Goal: Information Seeking & Learning: Learn about a topic

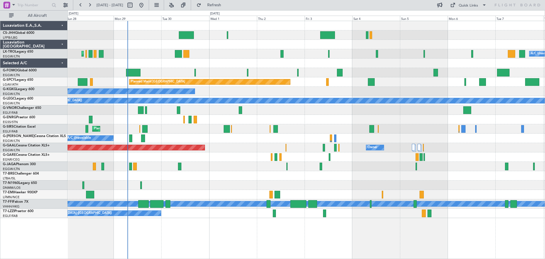
click at [212, 51] on div "A/C Unavailable Planned Maint [GEOGRAPHIC_DATA] ([GEOGRAPHIC_DATA])" at bounding box center [306, 53] width 477 height 9
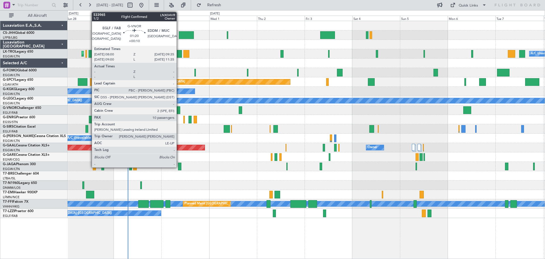
click at [179, 112] on div at bounding box center [178, 110] width 3 height 8
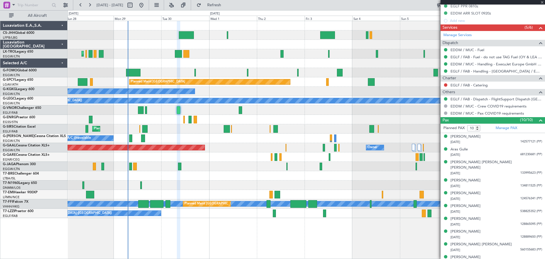
scroll to position [182, 0]
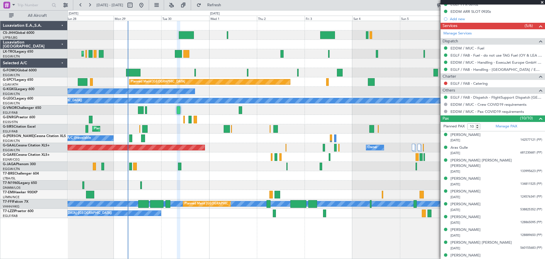
click at [542, 2] on span at bounding box center [542, 2] width 6 height 5
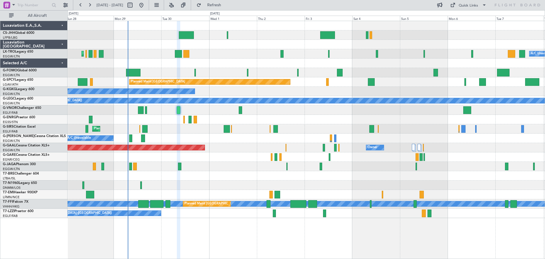
type input "0"
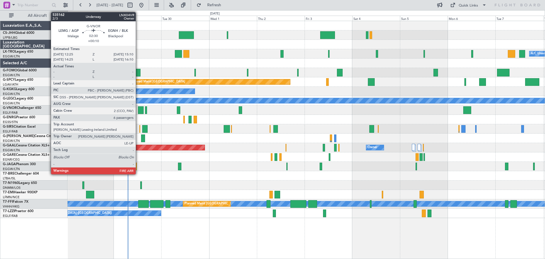
click at [138, 112] on div at bounding box center [141, 110] width 6 height 8
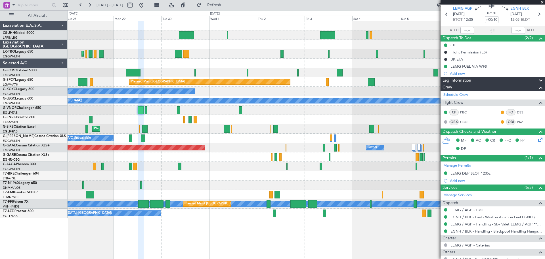
scroll to position [18, 0]
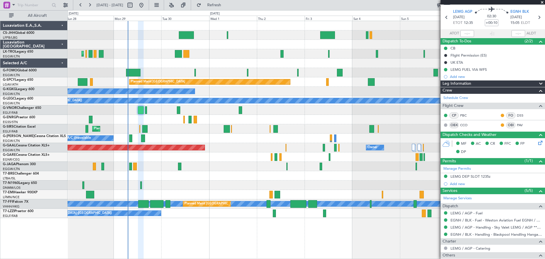
click at [542, 3] on span at bounding box center [542, 2] width 6 height 5
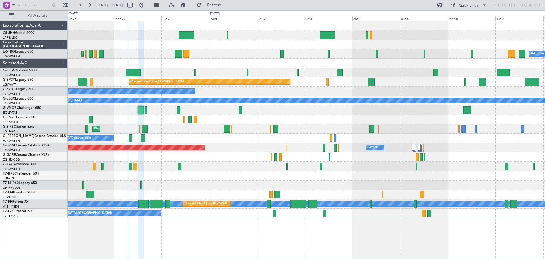
type input "0"
click at [87, 5] on button at bounding box center [89, 5] width 9 height 9
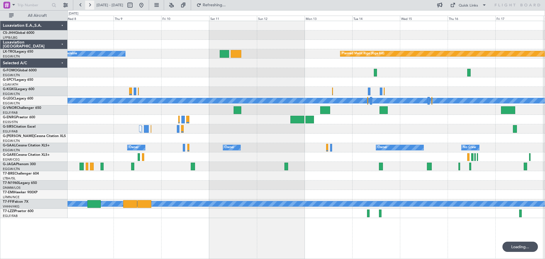
click at [87, 5] on button at bounding box center [89, 5] width 9 height 9
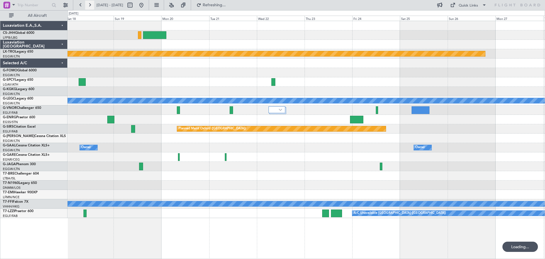
click at [87, 5] on button at bounding box center [89, 5] width 9 height 9
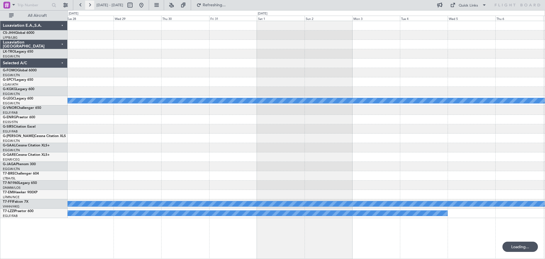
click at [87, 5] on button at bounding box center [89, 5] width 9 height 9
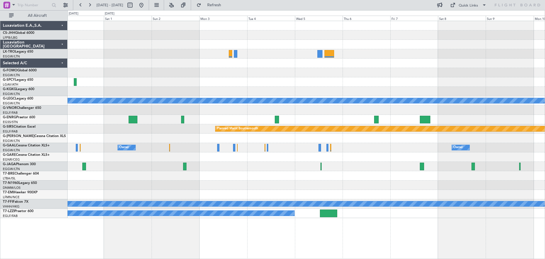
click at [464, 54] on div at bounding box center [306, 53] width 477 height 9
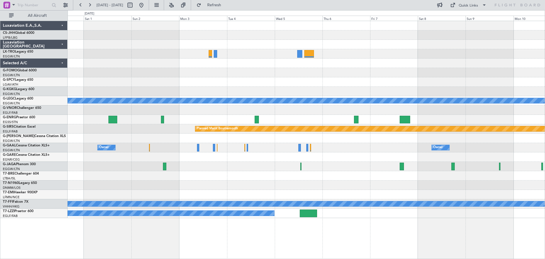
click at [284, 70] on div at bounding box center [306, 72] width 477 height 9
click at [81, 5] on button at bounding box center [80, 5] width 9 height 9
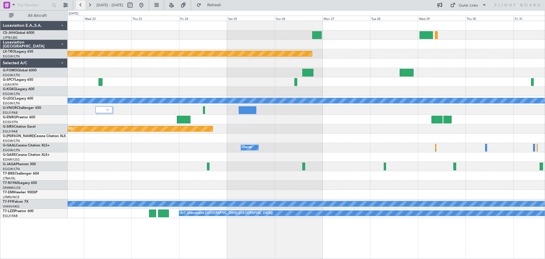
click at [81, 5] on button at bounding box center [80, 5] width 9 height 9
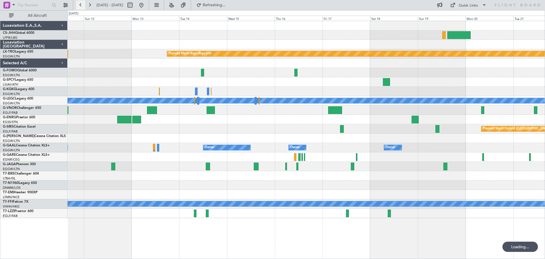
click at [81, 5] on button at bounding box center [80, 5] width 9 height 9
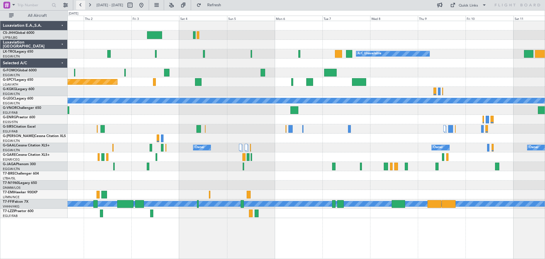
click at [81, 5] on button at bounding box center [80, 5] width 9 height 9
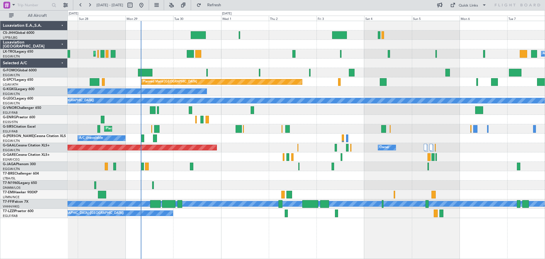
click at [293, 40] on div at bounding box center [306, 44] width 477 height 9
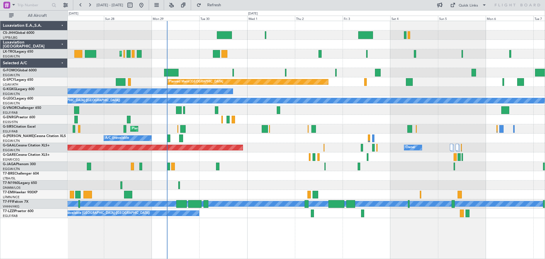
click at [395, 178] on div at bounding box center [306, 175] width 477 height 9
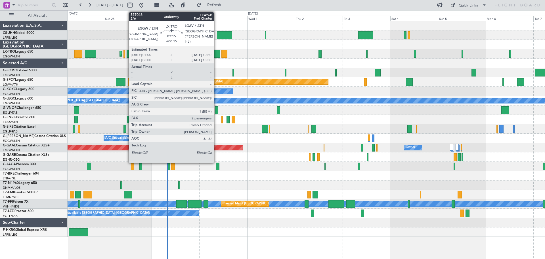
click at [216, 54] on div at bounding box center [216, 54] width 7 height 8
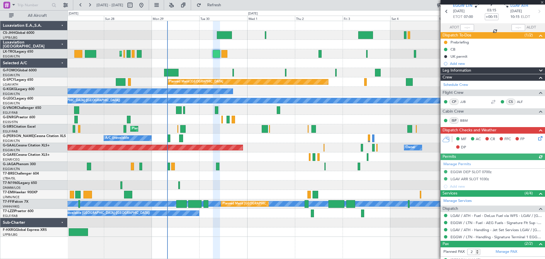
scroll to position [47, 0]
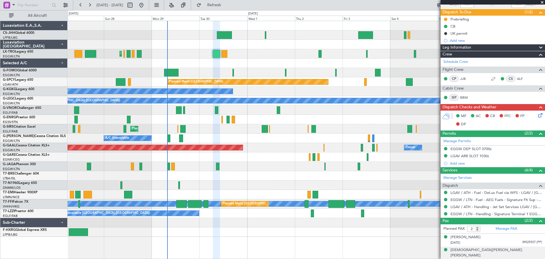
click at [521, 258] on span "CB766128 (PP)" at bounding box center [531, 260] width 21 height 5
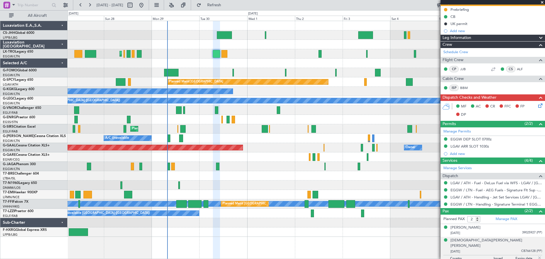
scroll to position [60, 0]
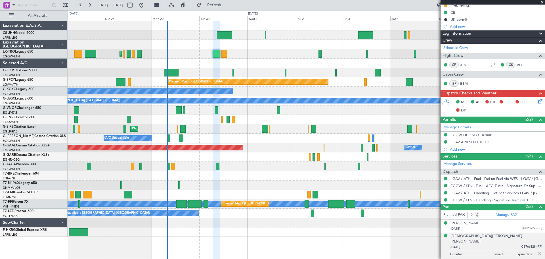
click at [537, 251] on img at bounding box center [539, 253] width 5 height 5
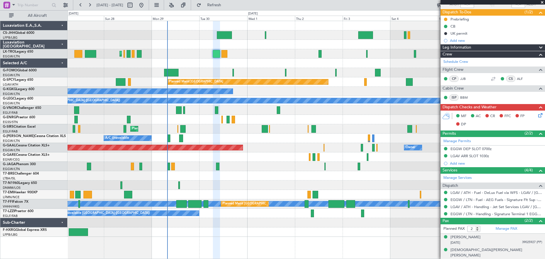
click at [526, 240] on span "39025927 (PP)" at bounding box center [532, 242] width 20 height 5
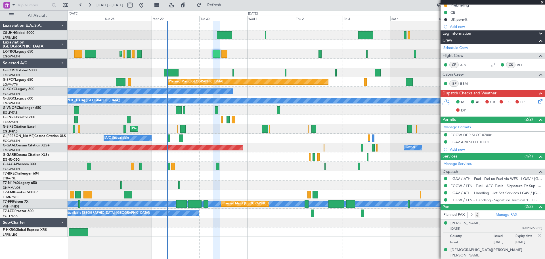
click at [537, 235] on img at bounding box center [539, 234] width 5 height 5
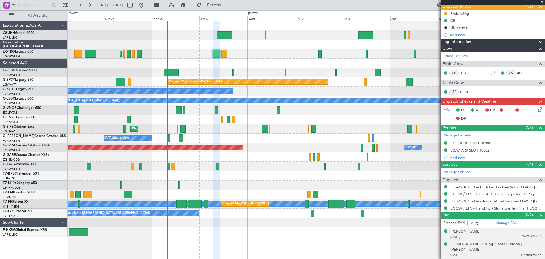
scroll to position [47, 0]
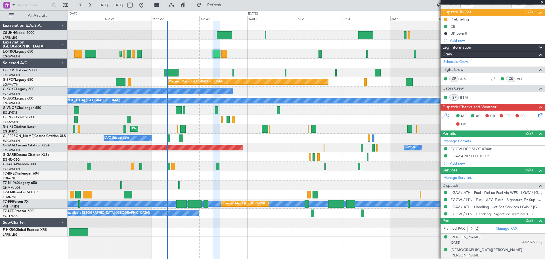
click at [526, 241] on span "39025927 (PP)" at bounding box center [532, 242] width 20 height 5
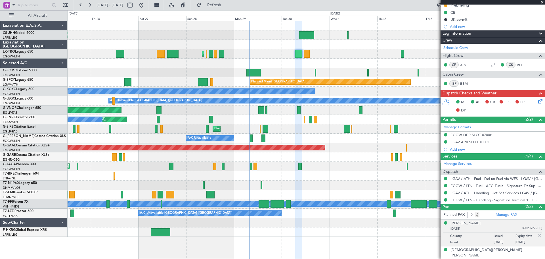
click at [229, 68] on div "Planned Maint [GEOGRAPHIC_DATA] ([GEOGRAPHIC_DATA])" at bounding box center [306, 72] width 477 height 9
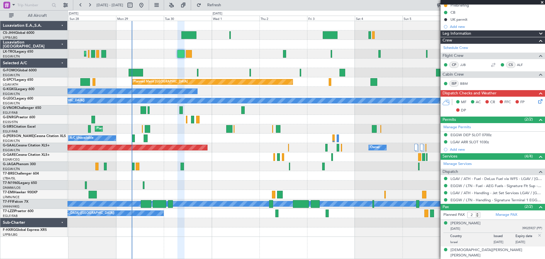
click at [220, 61] on div at bounding box center [306, 62] width 477 height 9
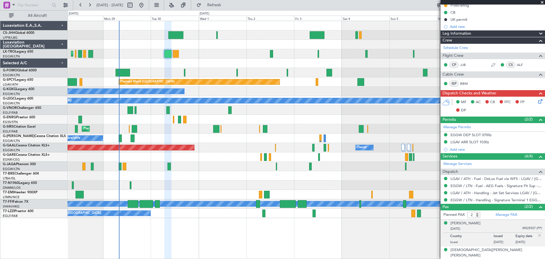
click at [543, 1] on span at bounding box center [542, 2] width 6 height 5
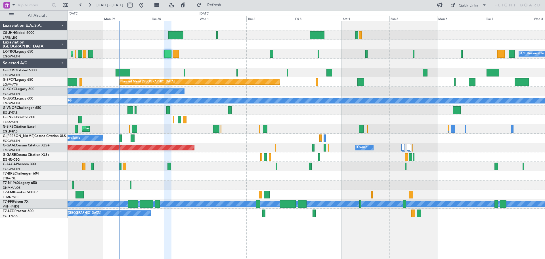
type input "0"
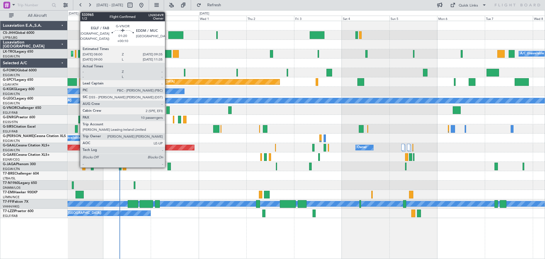
click at [167, 110] on div at bounding box center [167, 110] width 3 height 8
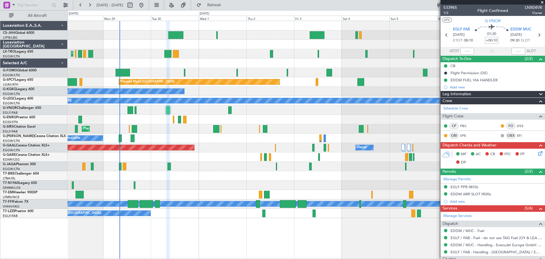
click at [542, 2] on span at bounding box center [542, 2] width 6 height 5
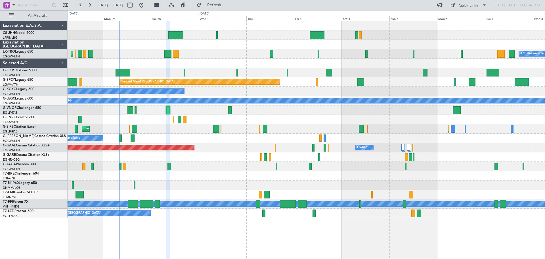
type input "0"
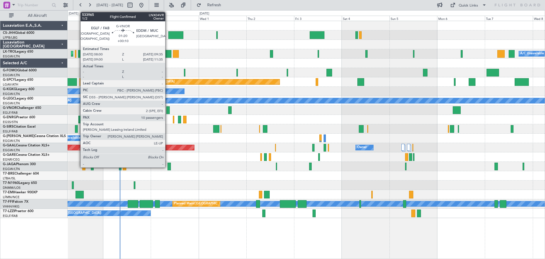
click at [168, 108] on div at bounding box center [167, 110] width 3 height 8
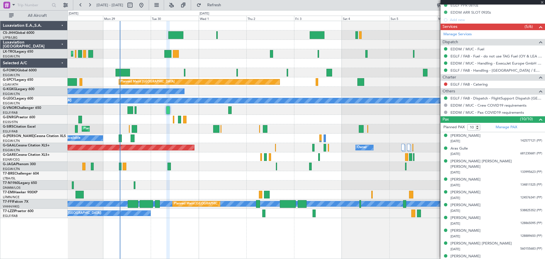
scroll to position [182, 0]
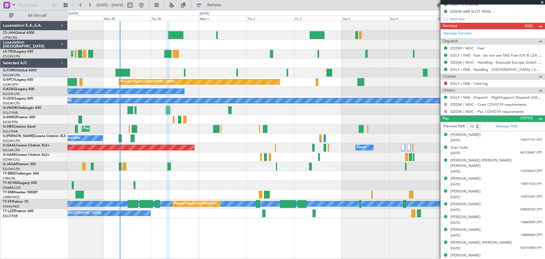
click at [542, 2] on span at bounding box center [542, 2] width 6 height 5
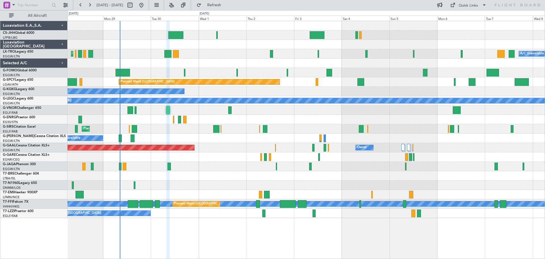
type input "0"
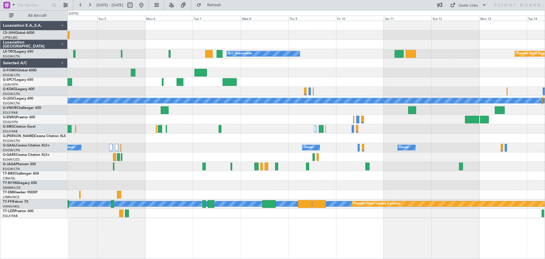
click at [193, 159] on div "A/C Unavailable Planned Maint [GEOGRAPHIC_DATA] (Riga Intl) Planned Maint [GEOG…" at bounding box center [306, 119] width 477 height 197
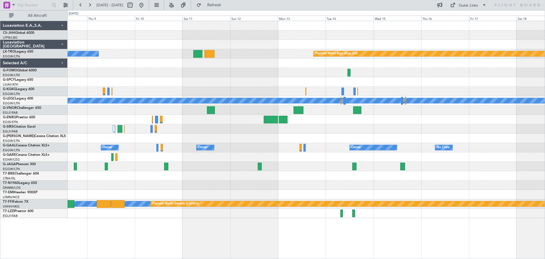
click at [212, 146] on div "Owner Owner Owner Owner No Crew" at bounding box center [306, 147] width 477 height 9
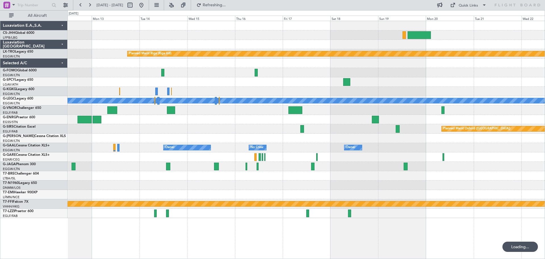
click at [213, 159] on div "Planned Maint Riga (Riga Intl) A/C Unavailable [GEOGRAPHIC_DATA] ([GEOGRAPHIC_D…" at bounding box center [306, 119] width 477 height 197
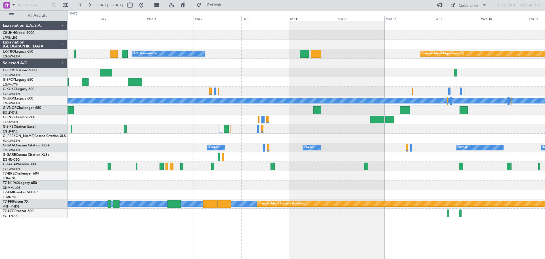
click at [434, 192] on div "Planned Maint Riga (Riga Intl) A/C Unavailable A/C Unavailable [GEOGRAPHIC_DATA…" at bounding box center [306, 119] width 477 height 197
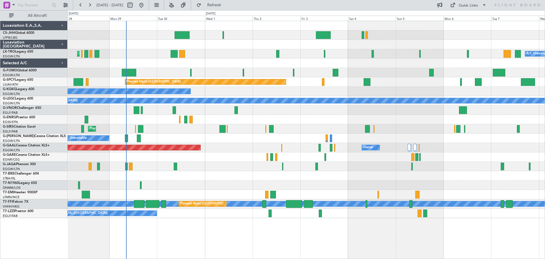
click at [274, 179] on div "A/C Unavailable Planned Maint [GEOGRAPHIC_DATA] ([GEOGRAPHIC_DATA]) Planned Mai…" at bounding box center [306, 119] width 477 height 197
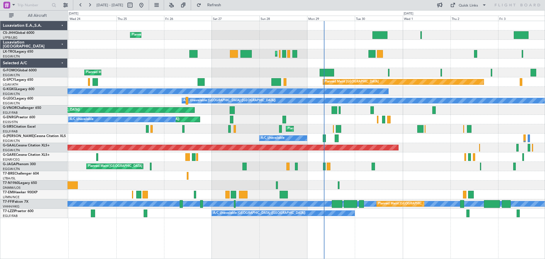
click at [403, 171] on div "Planned Maint [GEOGRAPHIC_DATA] ([GEOGRAPHIC_DATA]) Planned Maint [GEOGRAPHIC_D…" at bounding box center [306, 119] width 477 height 197
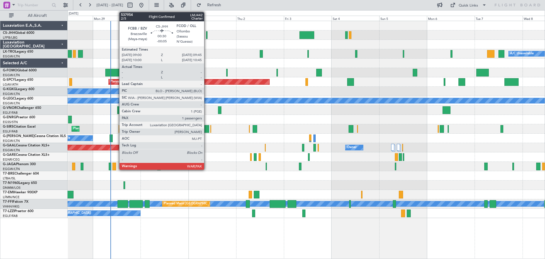
click at [207, 37] on div at bounding box center [207, 35] width 2 height 8
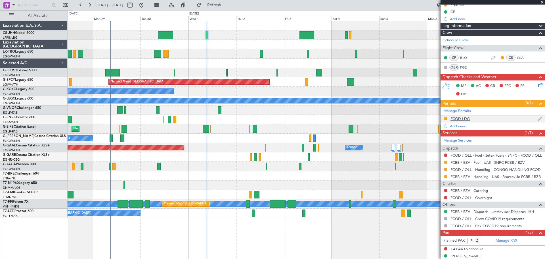
scroll to position [67, 0]
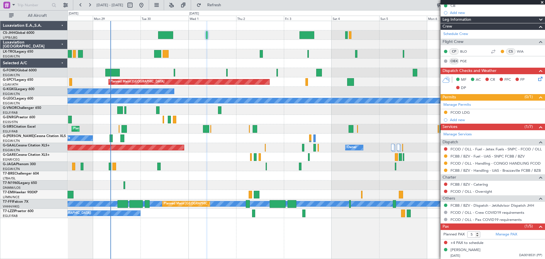
click at [542, 2] on span at bounding box center [542, 2] width 6 height 5
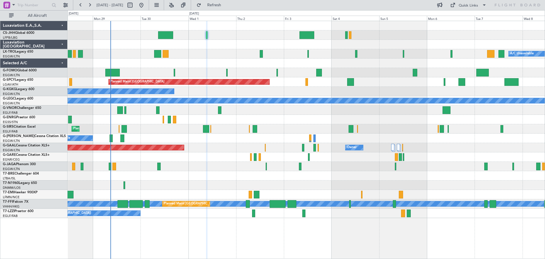
type input "0"
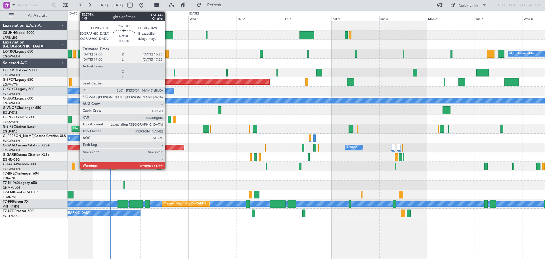
click at [167, 36] on div at bounding box center [165, 35] width 15 height 8
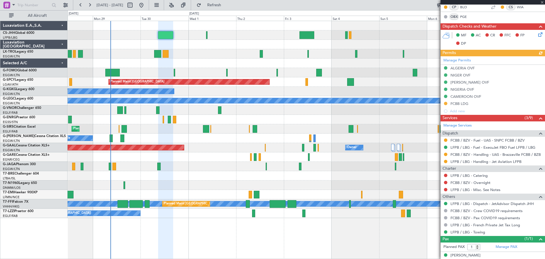
scroll to position [131, 0]
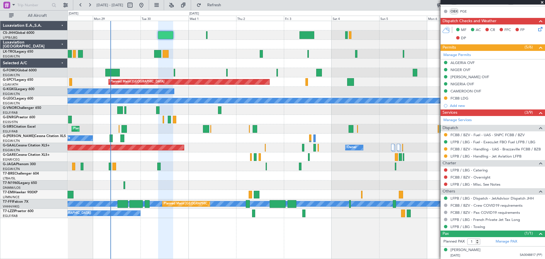
click at [542, 1] on span at bounding box center [542, 2] width 6 height 5
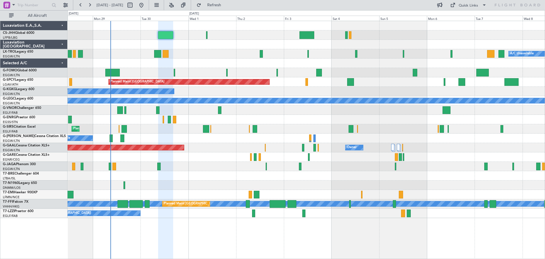
type input "0"
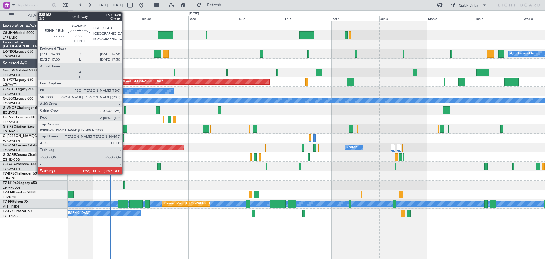
click at [125, 110] on div at bounding box center [125, 110] width 2 height 8
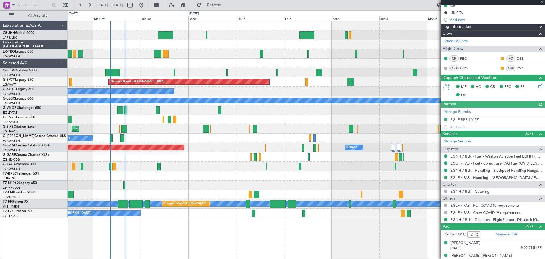
scroll to position [66, 0]
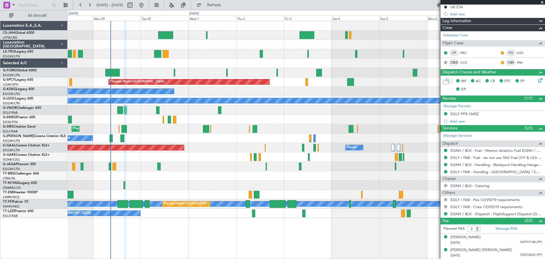
click at [541, 1] on span at bounding box center [542, 2] width 6 height 5
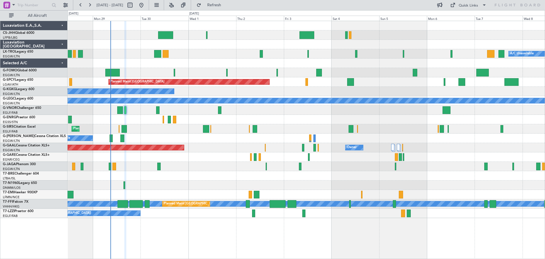
type input "0"
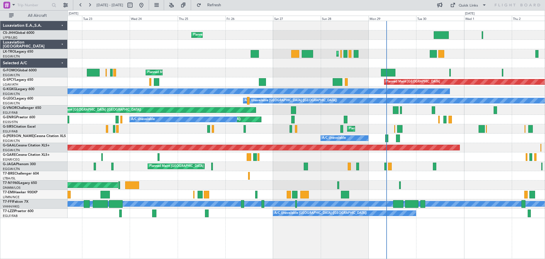
click at [476, 167] on div "Planned Maint [GEOGRAPHIC_DATA] ([GEOGRAPHIC_DATA]) Planned Maint [GEOGRAPHIC_D…" at bounding box center [306, 119] width 477 height 197
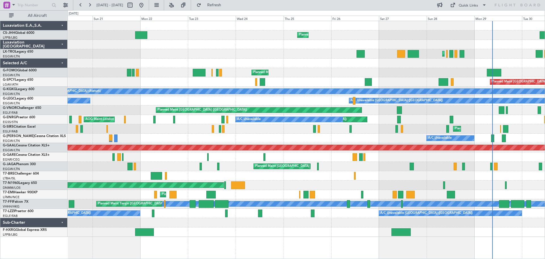
click at [261, 184] on div "Planned Maint [GEOGRAPHIC_DATA] ([GEOGRAPHIC_DATA]) Owner Planned Maint [GEOGRA…" at bounding box center [306, 128] width 477 height 215
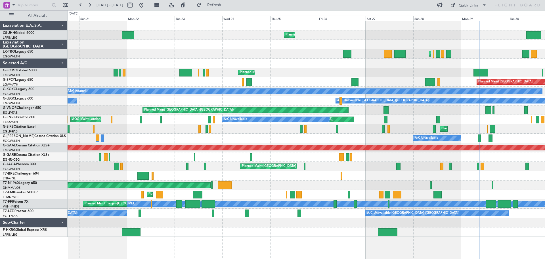
click at [502, 178] on div at bounding box center [306, 175] width 477 height 9
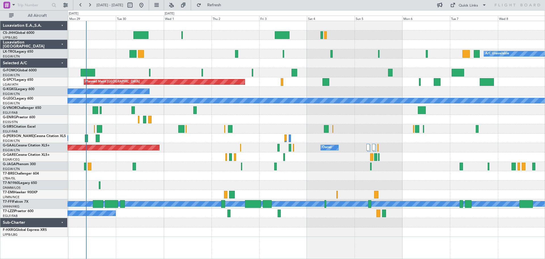
click at [121, 152] on div "A/C Unavailable Planned Maint [GEOGRAPHIC_DATA] ([GEOGRAPHIC_DATA]) Planned Mai…" at bounding box center [306, 128] width 477 height 215
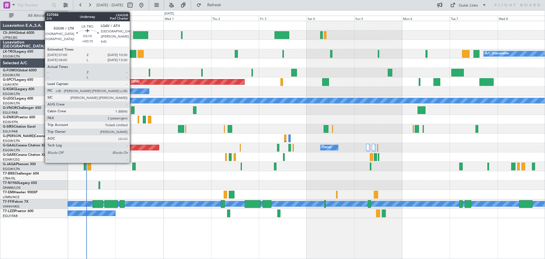
click at [132, 55] on div at bounding box center [132, 54] width 7 height 8
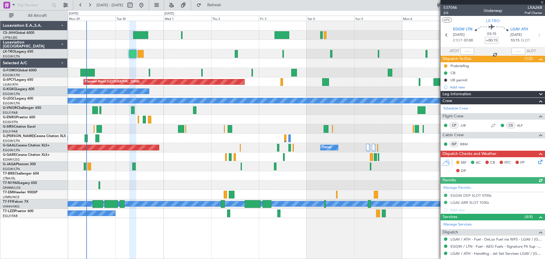
scroll to position [47, 0]
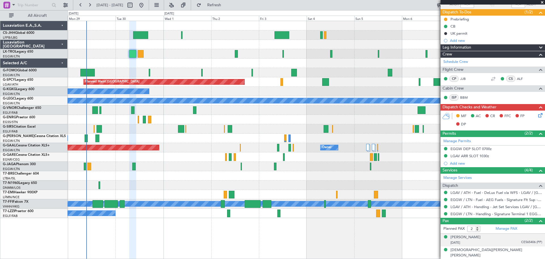
click at [527, 243] on span "CE565406 (PP)" at bounding box center [531, 242] width 21 height 5
click at [537, 249] on img at bounding box center [539, 248] width 5 height 5
click at [528, 258] on span "CB766128 (PP)" at bounding box center [531, 260] width 21 height 5
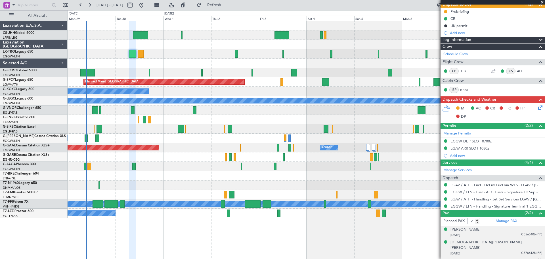
scroll to position [60, 0]
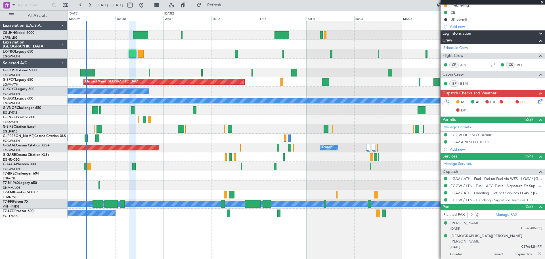
click at [537, 251] on img at bounding box center [539, 253] width 5 height 5
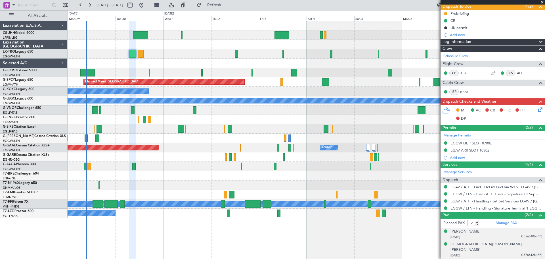
scroll to position [47, 0]
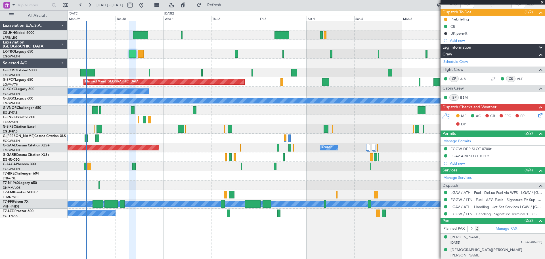
click at [542, 3] on span at bounding box center [542, 2] width 6 height 5
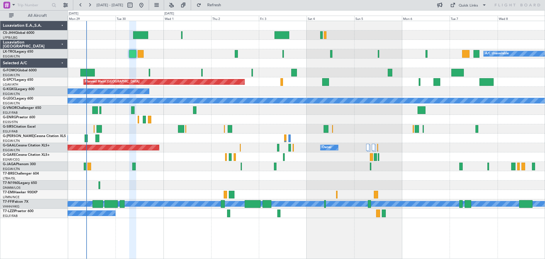
type input "0"
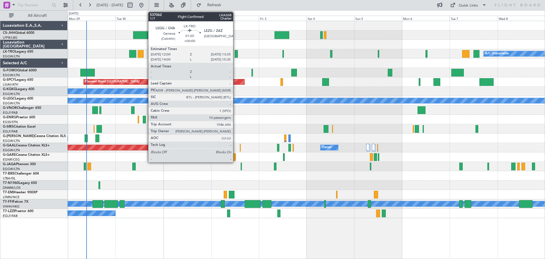
click at [236, 54] on div at bounding box center [236, 54] width 3 height 8
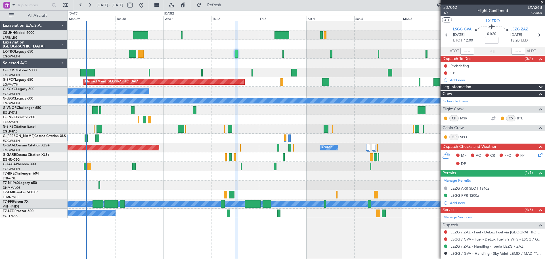
click at [542, 2] on span at bounding box center [542, 2] width 6 height 5
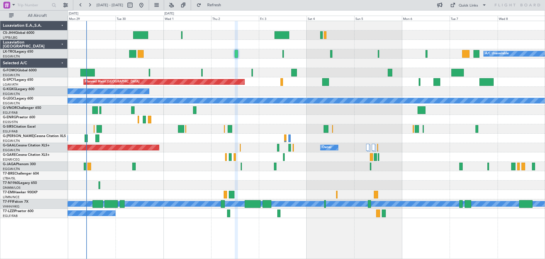
type input "0"
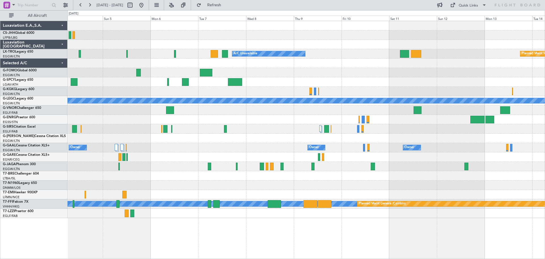
click at [245, 94] on div at bounding box center [306, 91] width 477 height 9
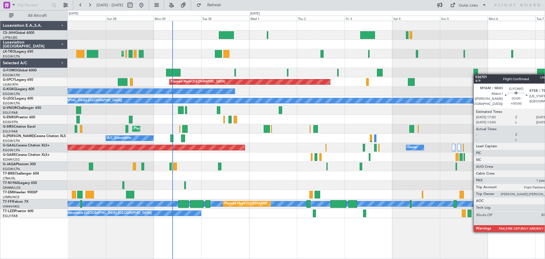
click at [476, 74] on div "Planned Maint [GEOGRAPHIC_DATA] ([GEOGRAPHIC_DATA]) Planned Maint [GEOGRAPHIC_D…" at bounding box center [306, 119] width 477 height 197
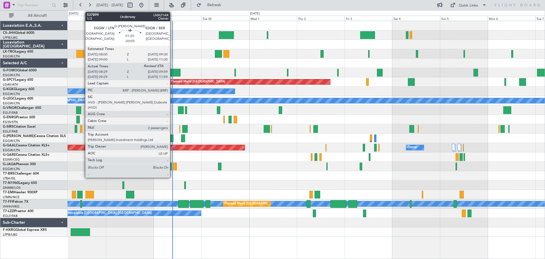
click at [173, 139] on div at bounding box center [171, 138] width 3 height 8
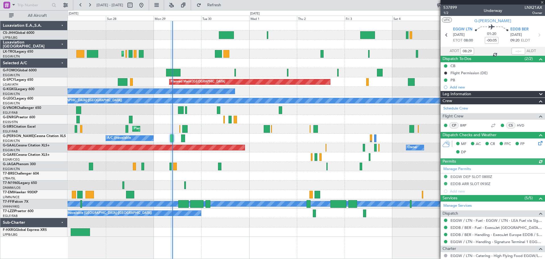
scroll to position [70, 0]
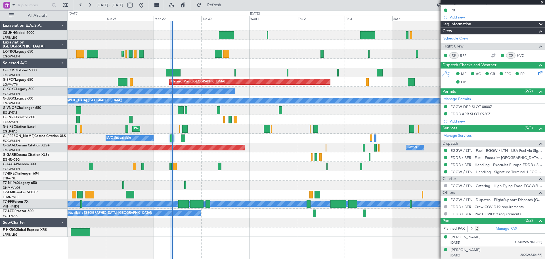
click at [524, 253] on span "209026530 (PP)" at bounding box center [531, 254] width 22 height 5
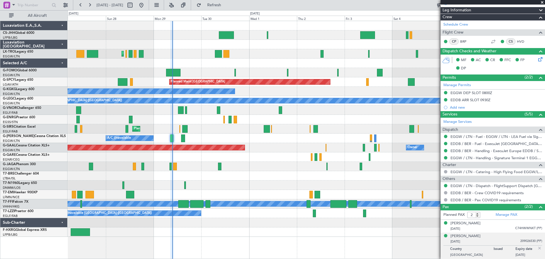
click at [542, 2] on span at bounding box center [542, 2] width 6 height 5
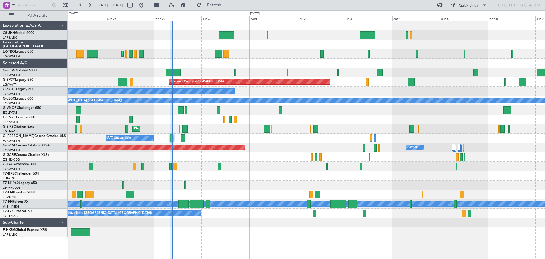
type input "0"
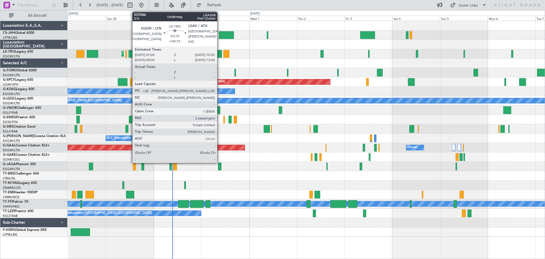
click at [220, 55] on div at bounding box center [218, 54] width 7 height 8
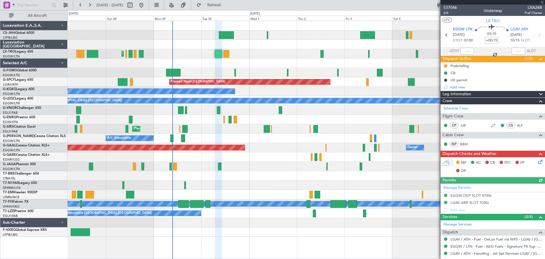
scroll to position [47, 0]
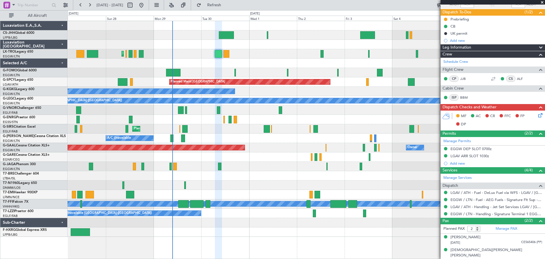
click at [541, 3] on span at bounding box center [542, 2] width 6 height 5
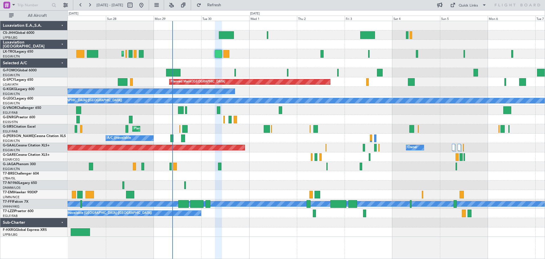
type input "0"
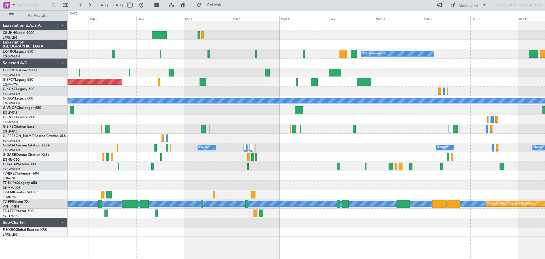
click at [239, 122] on div "A/C Unavailable Planned Maint [GEOGRAPHIC_DATA] (Riga Intl) Planned Maint [GEOG…" at bounding box center [306, 128] width 477 height 215
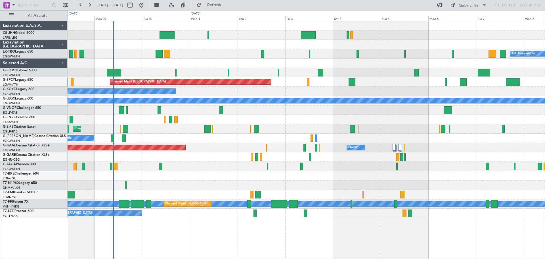
click at [379, 74] on div at bounding box center [306, 72] width 477 height 9
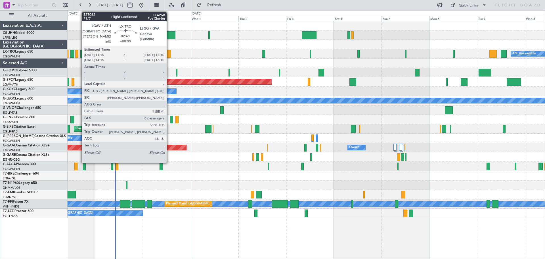
click at [169, 55] on div at bounding box center [168, 54] width 6 height 8
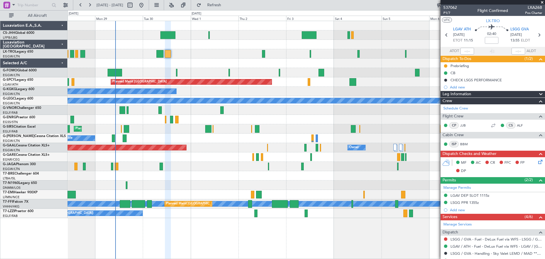
click at [542, 3] on span at bounding box center [542, 2] width 6 height 5
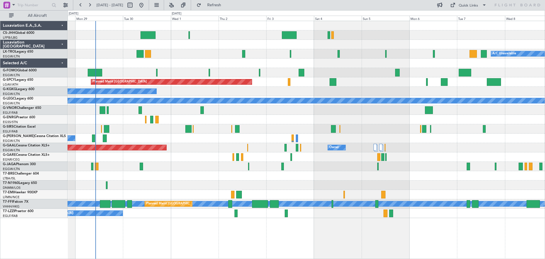
click at [469, 135] on div "A/C Unavailable Planned Maint London (Luton) Planned Maint Bremen A/C Unavailab…" at bounding box center [306, 119] width 477 height 197
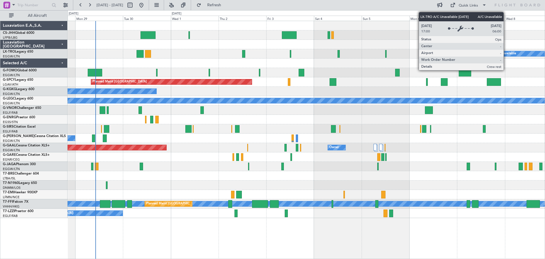
click at [506, 52] on div "A/C Unavailable" at bounding box center [504, 53] width 24 height 9
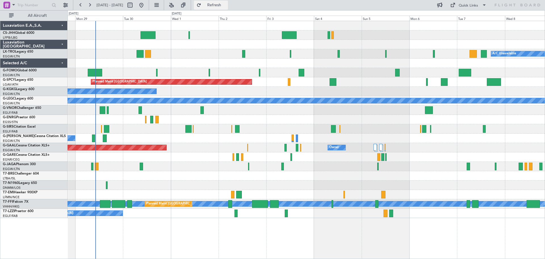
click at [227, 2] on button "Refresh" at bounding box center [211, 5] width 34 height 9
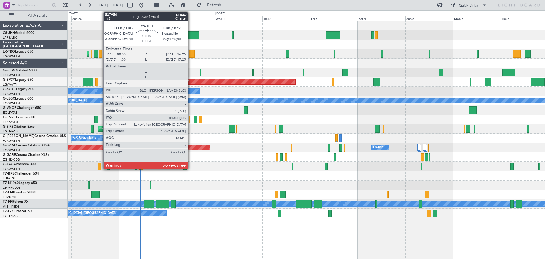
click at [191, 35] on div at bounding box center [191, 35] width 15 height 8
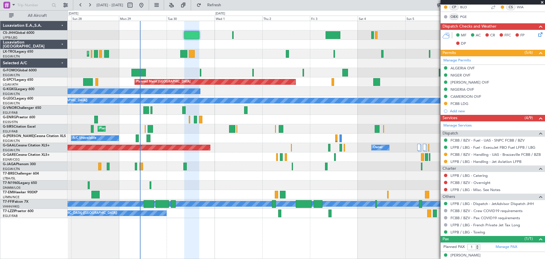
scroll to position [131, 0]
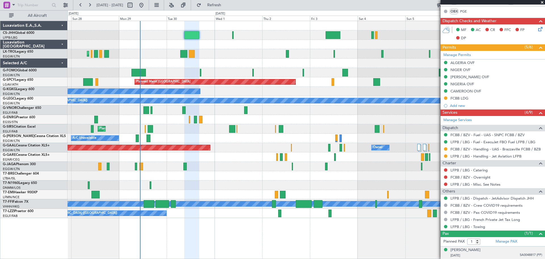
click at [524, 253] on span "SA0048817 (PP)" at bounding box center [531, 254] width 22 height 5
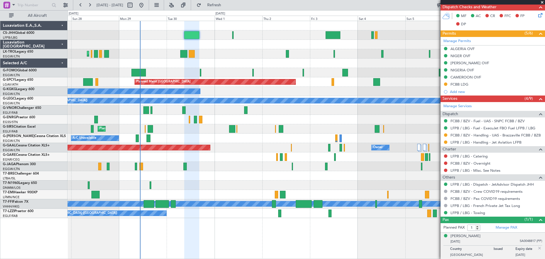
click at [537, 247] on img at bounding box center [539, 247] width 5 height 5
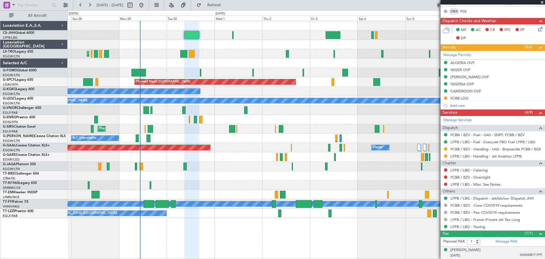
click at [523, 255] on span "SA0048817 (PP)" at bounding box center [531, 254] width 22 height 5
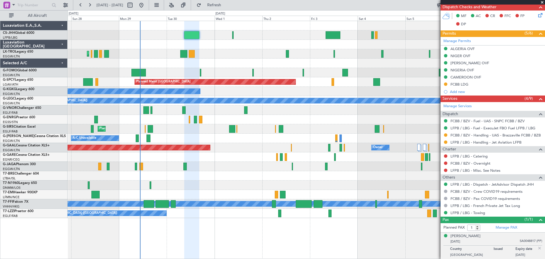
click at [537, 246] on img at bounding box center [539, 247] width 5 height 5
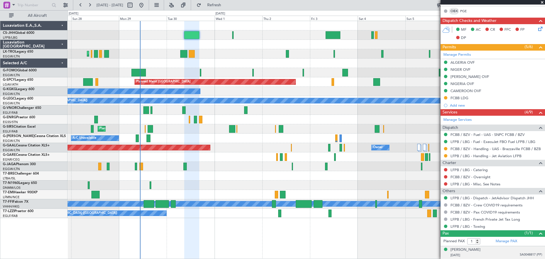
scroll to position [131, 0]
click at [542, 2] on span at bounding box center [542, 2] width 6 height 5
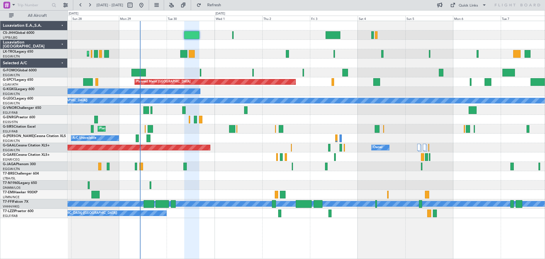
type input "0"
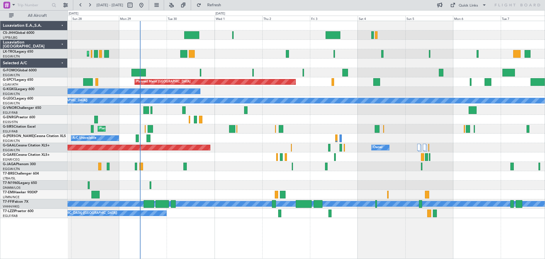
scroll to position [0, 0]
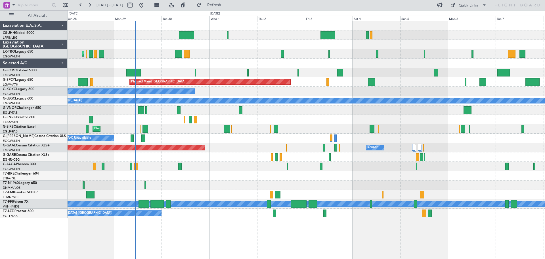
click at [410, 116] on div "Unplanned Maint London (Stansted) A/C Unavailable" at bounding box center [306, 119] width 477 height 9
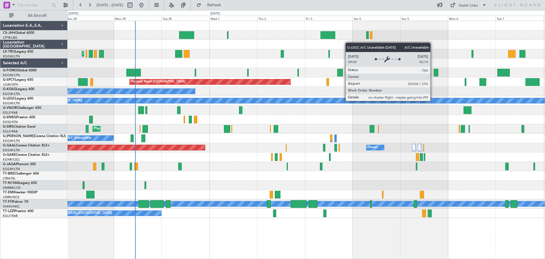
click at [433, 100] on div "A/C Unavailable [GEOGRAPHIC_DATA] ([GEOGRAPHIC_DATA])" at bounding box center [505, 100] width 1033 height 5
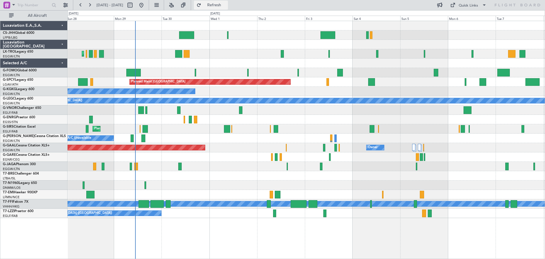
click at [226, 5] on span "Refresh" at bounding box center [214, 5] width 24 height 4
click at [90, 5] on button at bounding box center [89, 5] width 9 height 9
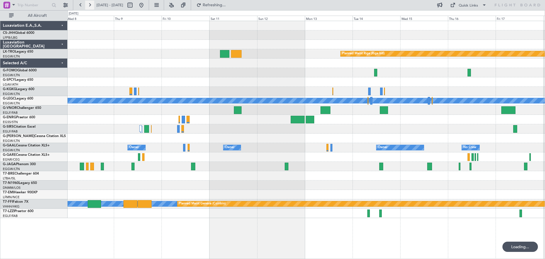
click at [90, 5] on button at bounding box center [89, 5] width 9 height 9
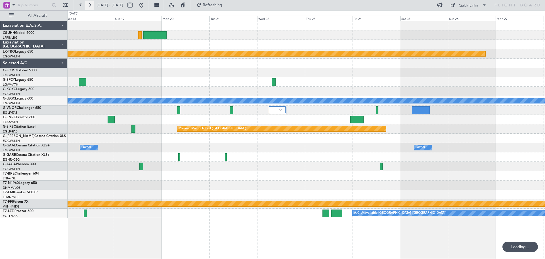
click at [90, 5] on button at bounding box center [89, 5] width 9 height 9
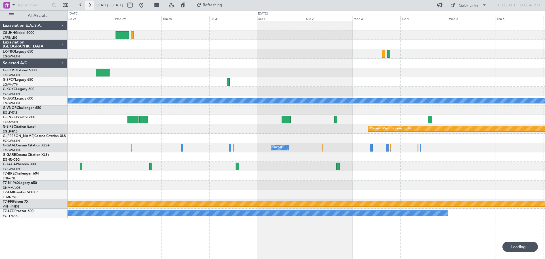
click at [90, 5] on button at bounding box center [89, 5] width 9 height 9
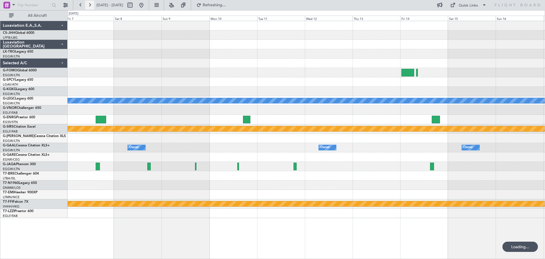
click at [90, 5] on button at bounding box center [89, 5] width 9 height 9
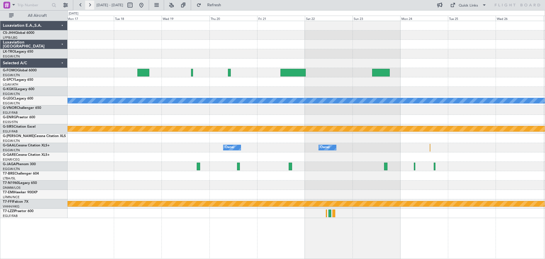
click at [90, 5] on button at bounding box center [89, 5] width 9 height 9
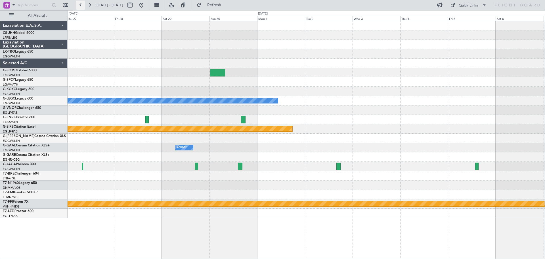
click at [83, 7] on button at bounding box center [80, 5] width 9 height 9
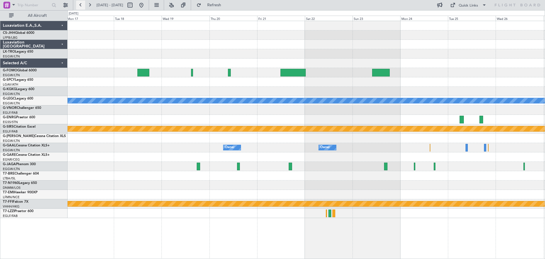
click at [83, 7] on button at bounding box center [80, 5] width 9 height 9
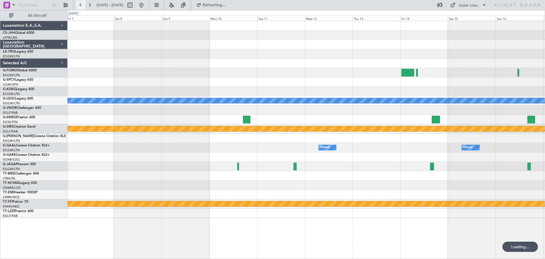
click at [83, 7] on button at bounding box center [80, 5] width 9 height 9
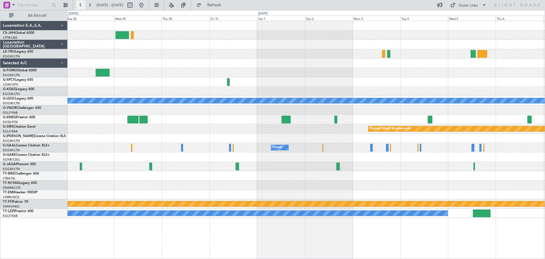
click at [80, 5] on button at bounding box center [80, 5] width 9 height 9
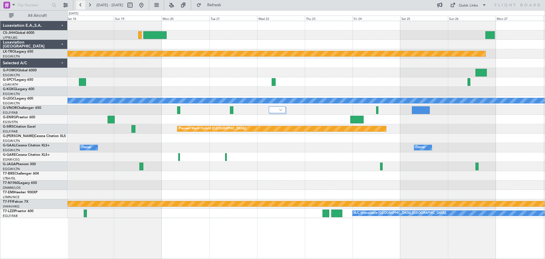
click at [80, 5] on button at bounding box center [80, 5] width 9 height 9
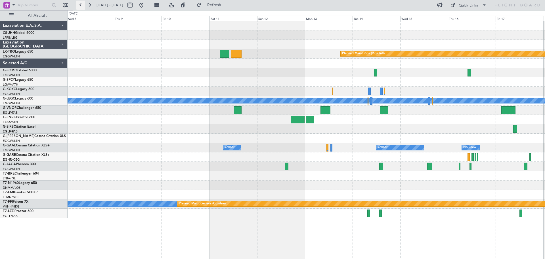
click at [80, 5] on button at bounding box center [80, 5] width 9 height 9
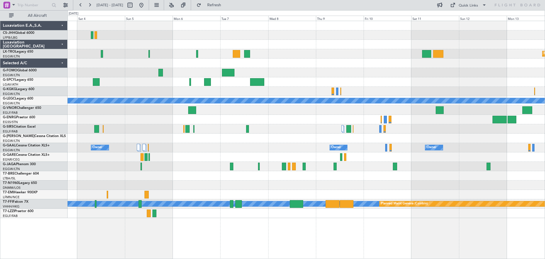
click at [221, 120] on div at bounding box center [306, 119] width 477 height 9
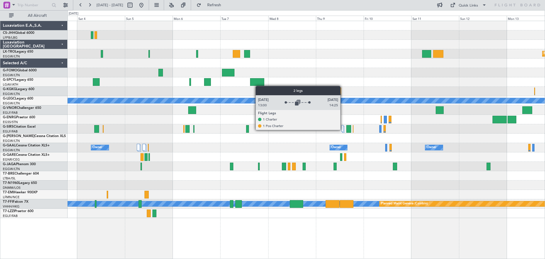
click at [343, 129] on div at bounding box center [342, 128] width 2 height 7
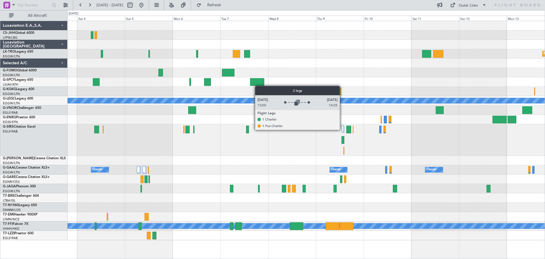
click at [342, 129] on div at bounding box center [342, 128] width 2 height 7
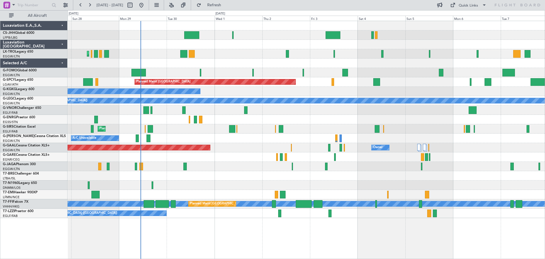
click at [451, 145] on div "Owner Planned Maint Dusseldorf Owner" at bounding box center [306, 147] width 477 height 9
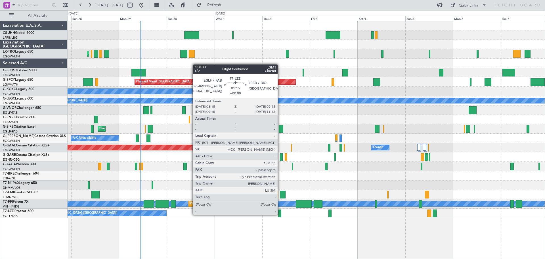
click at [280, 214] on div at bounding box center [279, 213] width 3 height 8
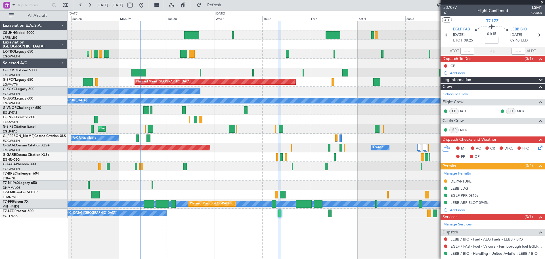
click at [542, 3] on span at bounding box center [542, 2] width 6 height 5
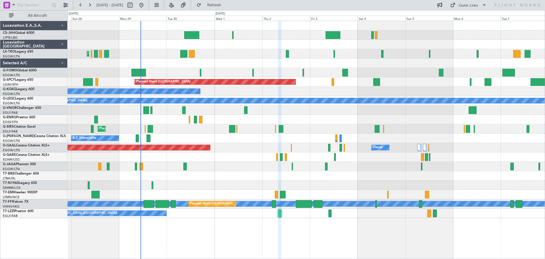
type input "0"
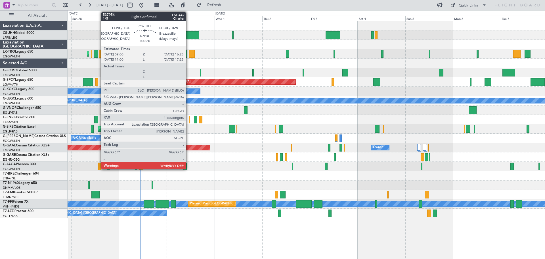
click at [188, 35] on div at bounding box center [191, 35] width 15 height 8
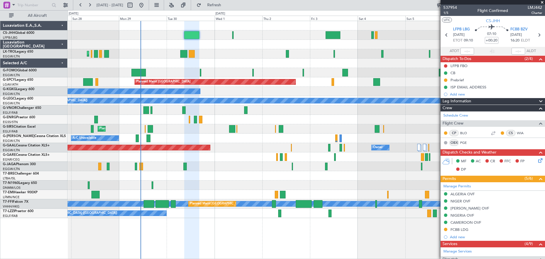
click at [542, 1] on span at bounding box center [542, 2] width 6 height 5
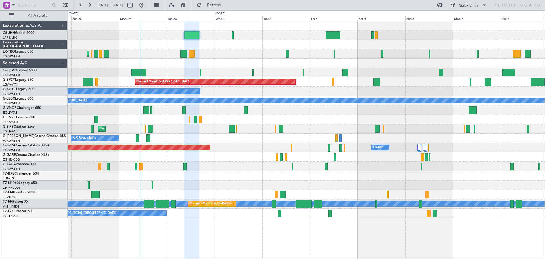
type input "0"
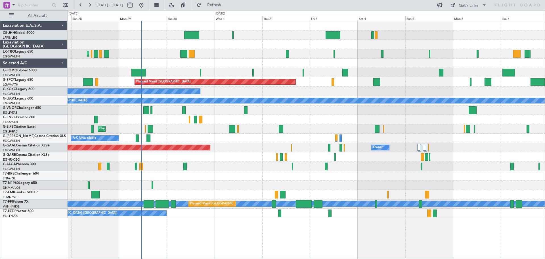
click at [287, 40] on div at bounding box center [306, 44] width 477 height 9
click at [429, 40] on div at bounding box center [306, 44] width 477 height 9
click at [240, 143] on div "Planned Maint Dusseldorf Owner Owner" at bounding box center [306, 147] width 477 height 9
click at [332, 115] on div "Unplanned Maint London (Stansted) A/C Unavailable" at bounding box center [306, 119] width 477 height 9
click at [333, 106] on div "Planned Maint [GEOGRAPHIC_DATA] ([GEOGRAPHIC_DATA])" at bounding box center [306, 109] width 477 height 9
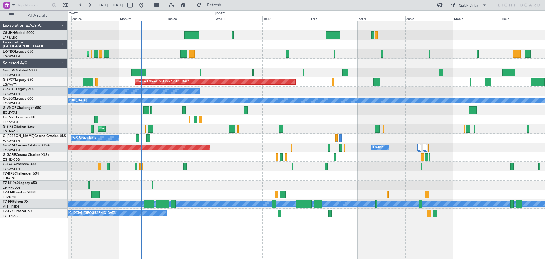
click at [238, 49] on div "Planned Maint [GEOGRAPHIC_DATA] ([GEOGRAPHIC_DATA])" at bounding box center [306, 53] width 477 height 9
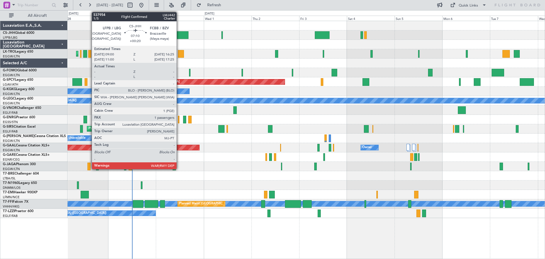
click at [179, 33] on div at bounding box center [180, 35] width 15 height 8
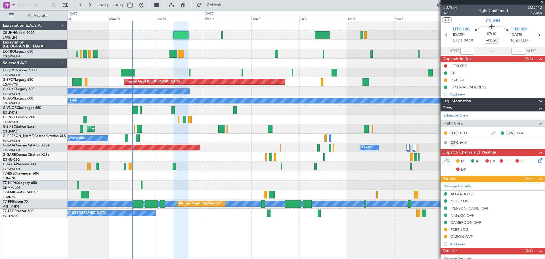
click at [541, 2] on span at bounding box center [542, 2] width 6 height 5
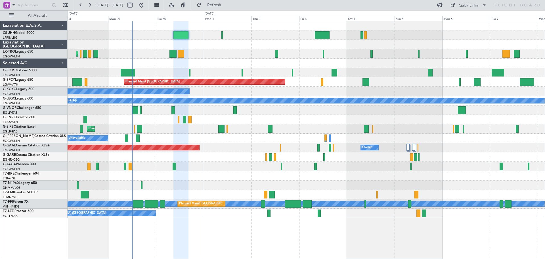
type input "0"
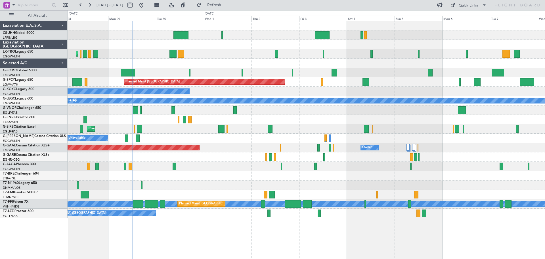
click at [226, 49] on div "Planned Maint [GEOGRAPHIC_DATA] ([GEOGRAPHIC_DATA])" at bounding box center [306, 53] width 477 height 9
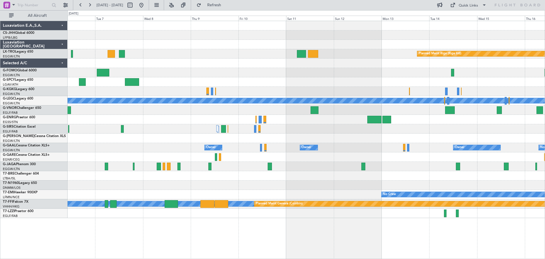
click at [131, 123] on div "Planned Maint Riga (Riga Intl) A/C Unavailable London (Luton) Owner Owner Owner…" at bounding box center [306, 119] width 477 height 197
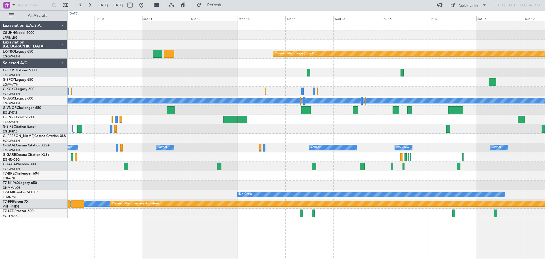
click at [357, 122] on div at bounding box center [306, 119] width 477 height 9
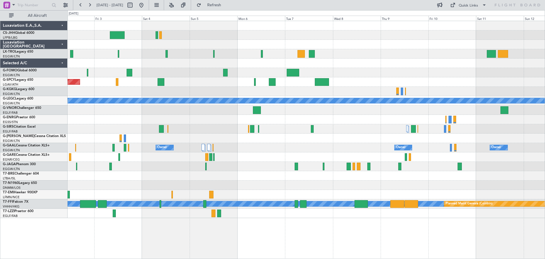
click at [437, 118] on div "Planned Maint Riga (Riga Intl) Planned Maint Bremen A/C Unavailable Istanbul (A…" at bounding box center [306, 119] width 477 height 197
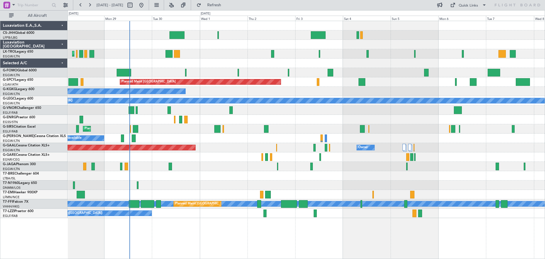
click at [386, 131] on div "Planned Maint [GEOGRAPHIC_DATA] ([GEOGRAPHIC_DATA])" at bounding box center [306, 128] width 477 height 9
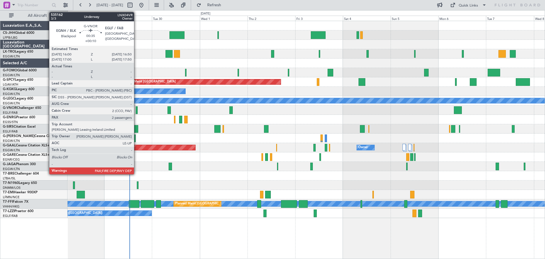
click at [137, 111] on div at bounding box center [137, 110] width 2 height 8
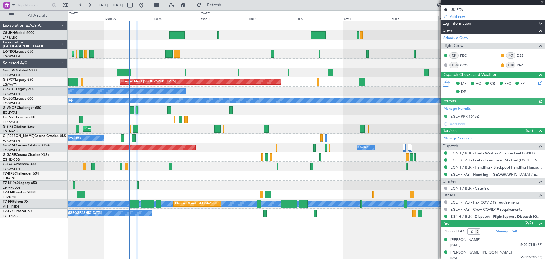
scroll to position [66, 0]
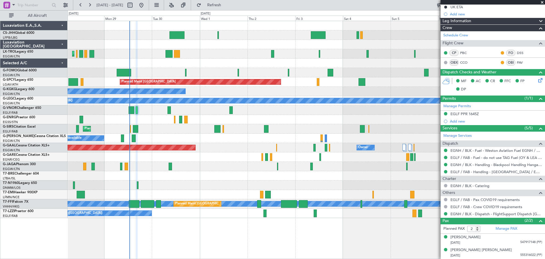
click at [543, 3] on span at bounding box center [542, 2] width 6 height 5
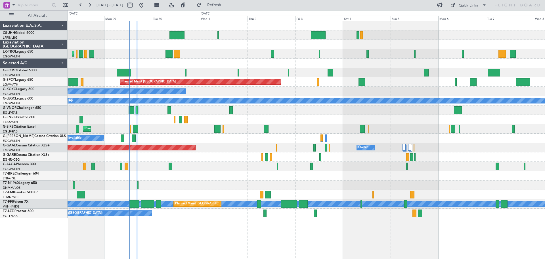
type input "0"
click at [223, 49] on div "Planned Maint [GEOGRAPHIC_DATA] ([GEOGRAPHIC_DATA])" at bounding box center [306, 53] width 477 height 9
click at [223, 162] on div at bounding box center [306, 165] width 477 height 9
click at [225, 153] on div at bounding box center [306, 156] width 477 height 9
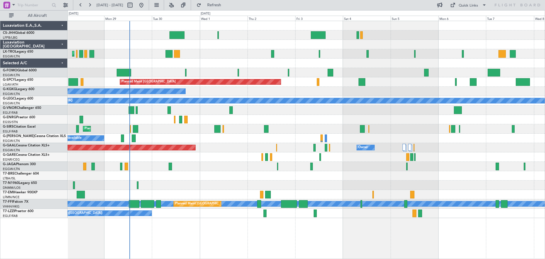
click at [225, 153] on div at bounding box center [306, 156] width 477 height 9
click at [224, 162] on div at bounding box center [306, 165] width 477 height 9
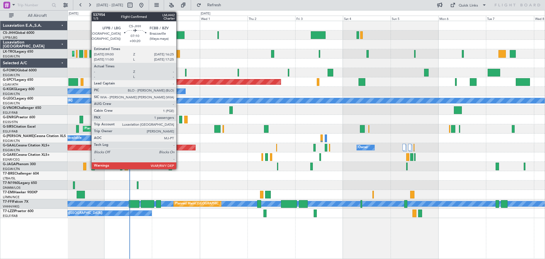
click at [179, 35] on div at bounding box center [176, 35] width 15 height 8
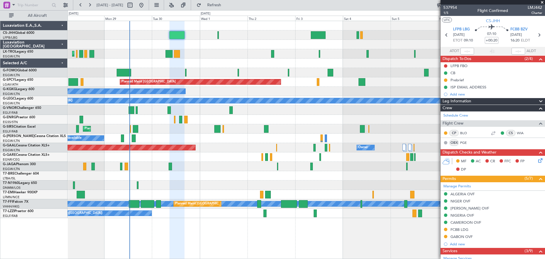
scroll to position [138, 0]
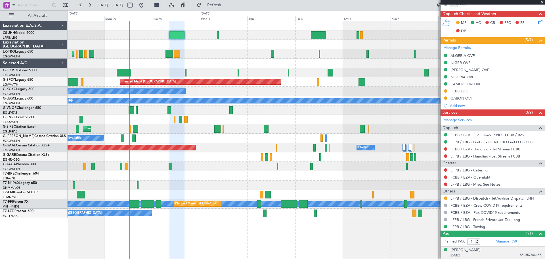
click at [526, 253] on span "BP0357563 (PP)" at bounding box center [531, 254] width 22 height 5
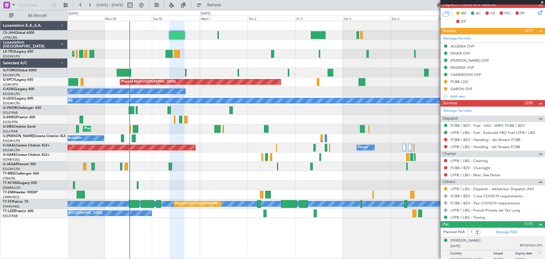
scroll to position [152, 0]
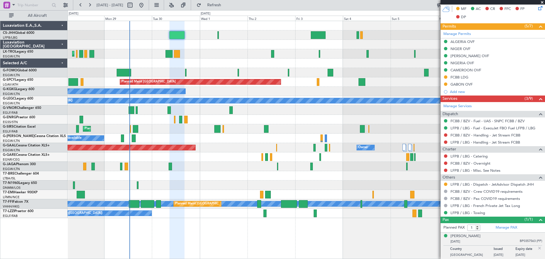
click at [537, 247] on img at bounding box center [539, 247] width 5 height 5
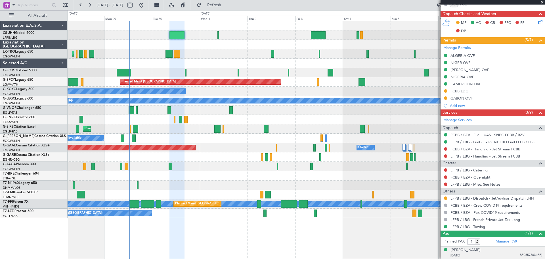
click at [541, 1] on span at bounding box center [542, 2] width 6 height 5
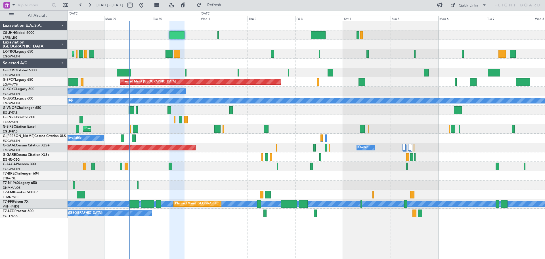
type input "0"
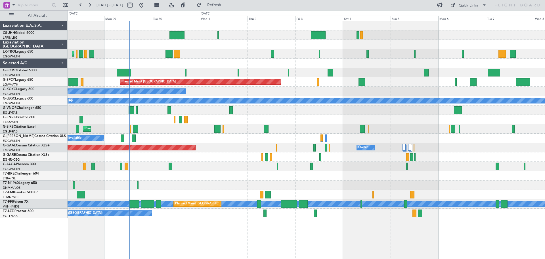
scroll to position [0, 0]
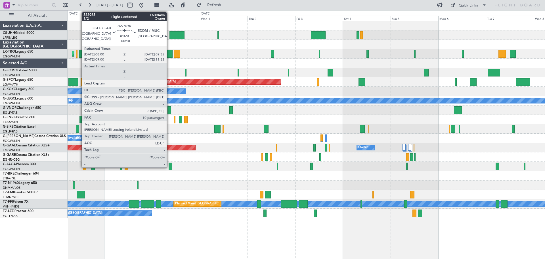
click at [169, 110] on div at bounding box center [168, 110] width 3 height 8
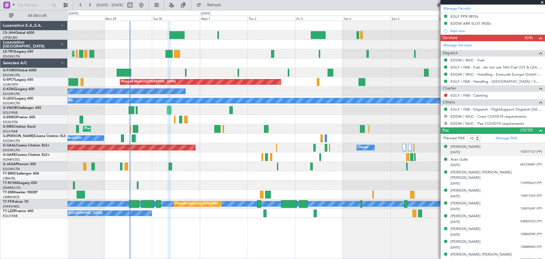
scroll to position [182, 0]
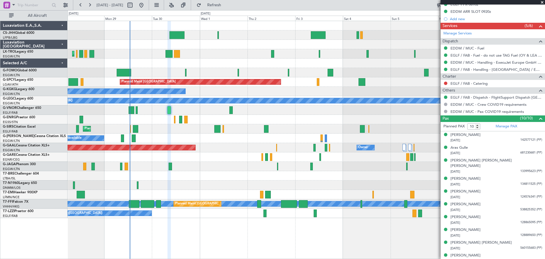
click at [542, 3] on span at bounding box center [542, 2] width 6 height 5
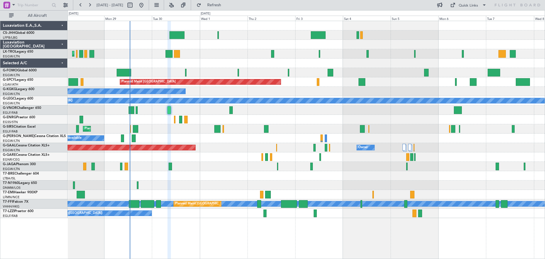
type input "0"
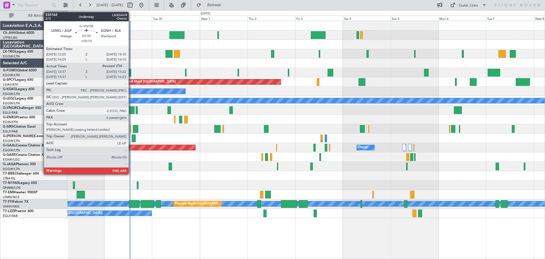
click at [131, 111] on div at bounding box center [132, 110] width 6 height 8
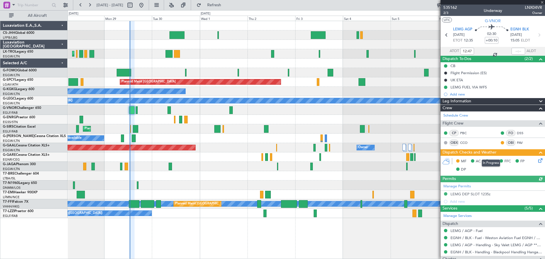
scroll to position [131, 0]
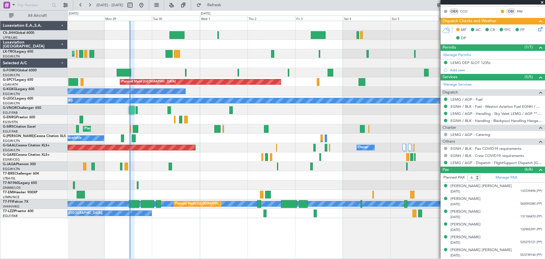
click at [541, 1] on span at bounding box center [542, 2] width 6 height 5
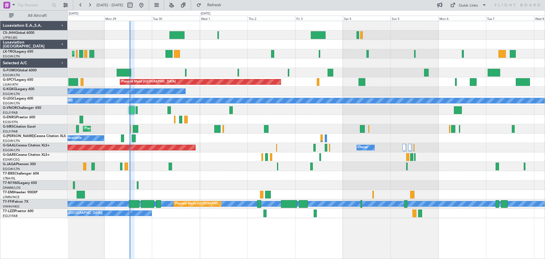
type input "0"
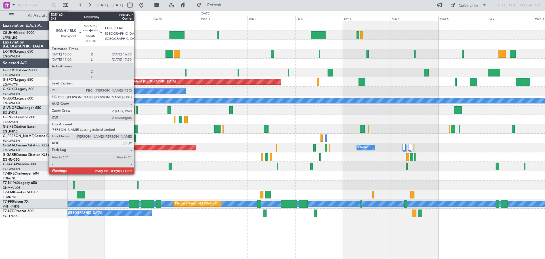
click at [137, 110] on div at bounding box center [137, 110] width 2 height 8
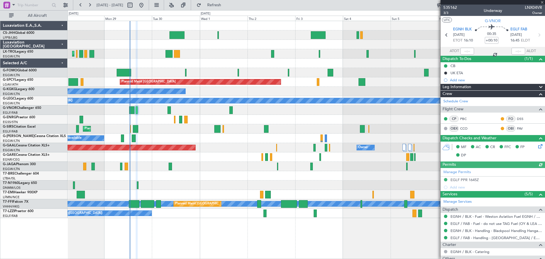
scroll to position [66, 0]
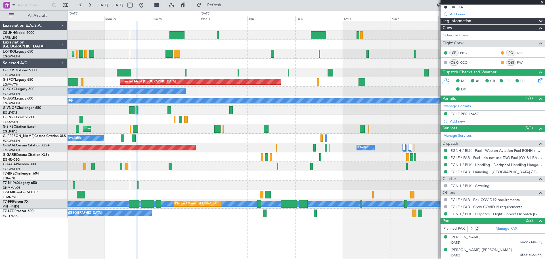
click at [541, 2] on span at bounding box center [542, 2] width 6 height 5
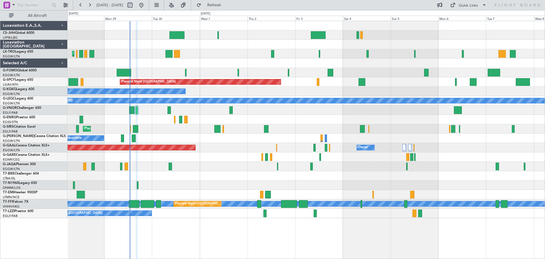
type input "0"
click at [222, 49] on div "Planned Maint [GEOGRAPHIC_DATA] ([GEOGRAPHIC_DATA])" at bounding box center [306, 53] width 477 height 9
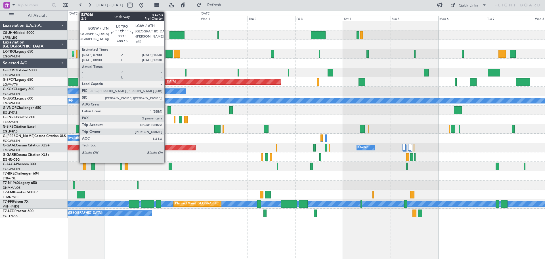
click at [167, 52] on div at bounding box center [168, 54] width 7 height 8
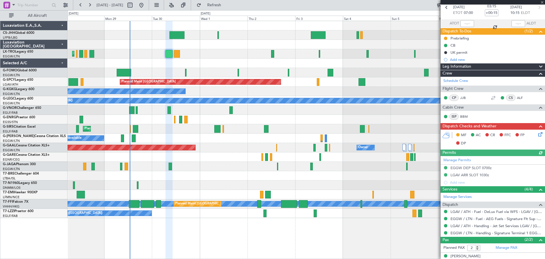
scroll to position [47, 0]
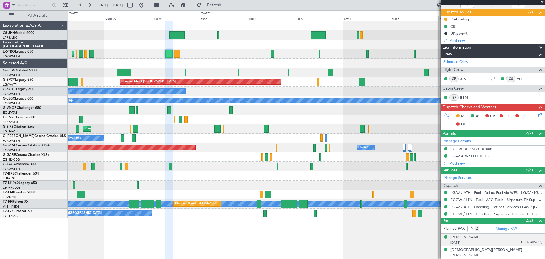
click at [528, 242] on span "CE565406 (PP)" at bounding box center [531, 242] width 21 height 5
click at [537, 248] on img at bounding box center [539, 248] width 5 height 5
click at [542, 2] on span at bounding box center [542, 2] width 6 height 5
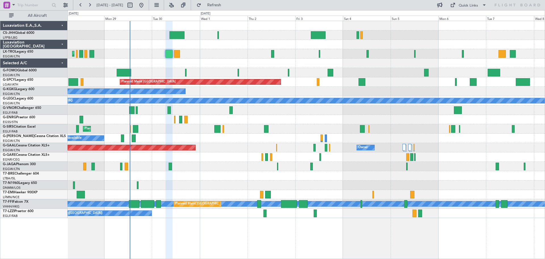
type input "0"
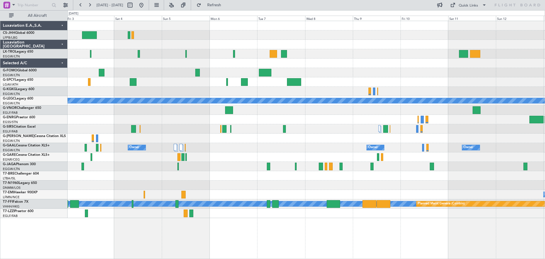
click at [193, 127] on div at bounding box center [306, 128] width 477 height 9
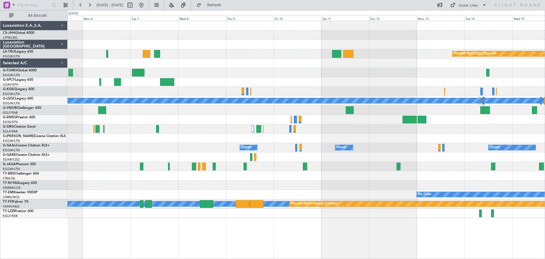
click at [219, 130] on div at bounding box center [306, 128] width 477 height 9
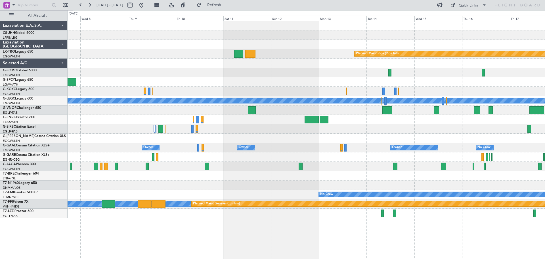
click at [245, 133] on div at bounding box center [306, 128] width 477 height 9
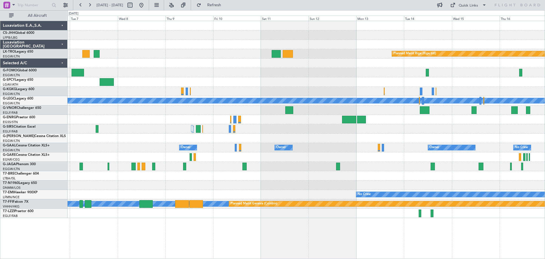
click at [155, 122] on div at bounding box center [306, 119] width 477 height 9
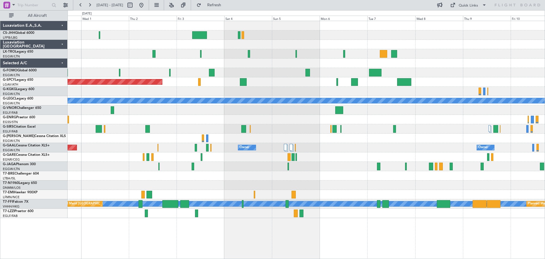
click at [435, 126] on div "Planned Maint London (Luton) Planned Maint Bremen A/C Unavailable Istanbul (Ata…" at bounding box center [306, 119] width 477 height 197
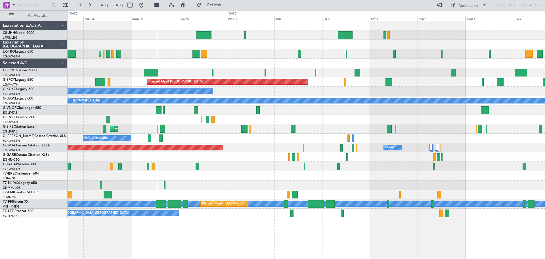
click at [155, 30] on div "Planned Maint [GEOGRAPHIC_DATA] ([GEOGRAPHIC_DATA])" at bounding box center [306, 34] width 477 height 9
click at [298, 31] on div "Planned Maint [GEOGRAPHIC_DATA] ([GEOGRAPHIC_DATA])" at bounding box center [306, 34] width 477 height 9
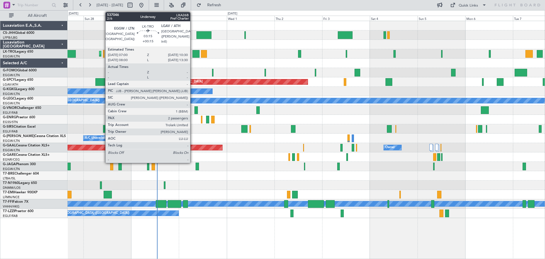
click at [194, 53] on div at bounding box center [195, 54] width 7 height 8
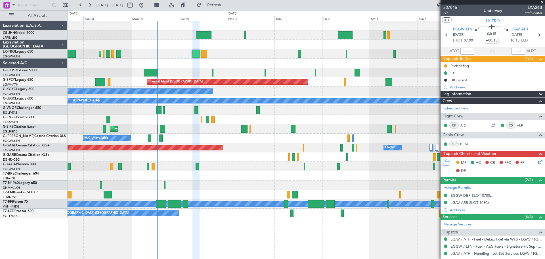
click at [543, 1] on span at bounding box center [542, 2] width 6 height 5
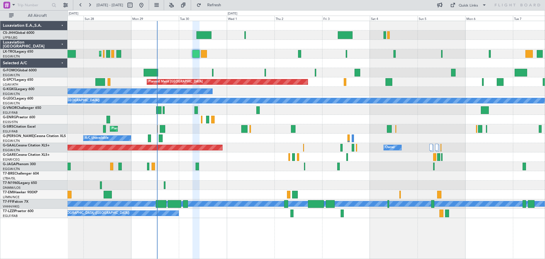
type input "0"
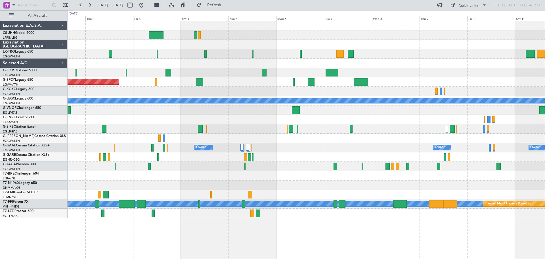
click at [303, 68] on div "Planned Maint Riga (Riga Intl) Planned Maint Bremen A/C Unavailable Istanbul (A…" at bounding box center [306, 119] width 477 height 197
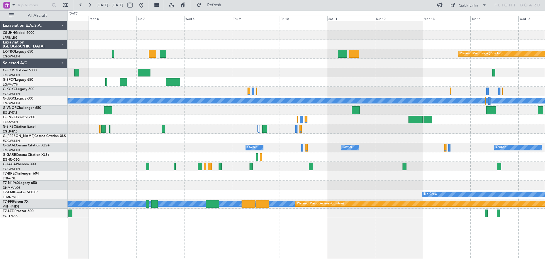
click at [265, 59] on div "Planned Maint Riga (Riga Intl) A/C Unavailable London (Luton) Owner Owner Owner…" at bounding box center [306, 119] width 477 height 197
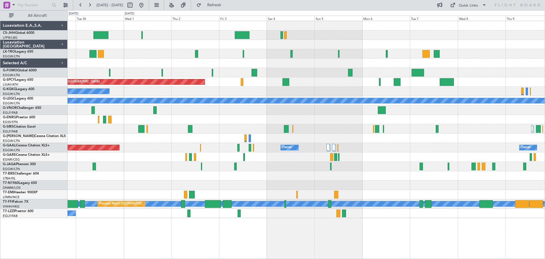
click at [461, 39] on div "Planned Maint London (Luton) Planned Maint Bremen A/C Unavailable Istanbul (Ata…" at bounding box center [306, 119] width 477 height 197
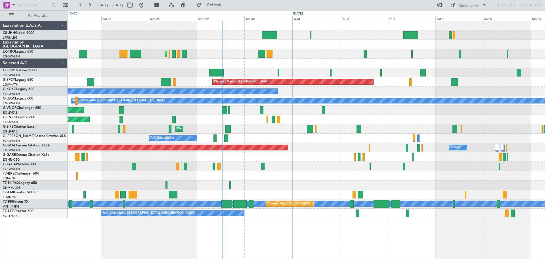
click at [363, 49] on div "Planned Maint Paris (Le Bourget) Planned Maint London (Luton) Planned Maint Lon…" at bounding box center [306, 119] width 477 height 197
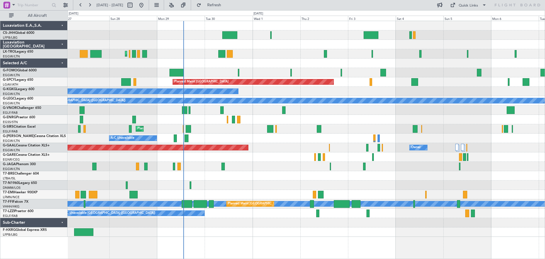
click at [295, 54] on div "Planned Maint [GEOGRAPHIC_DATA] ([GEOGRAPHIC_DATA])" at bounding box center [306, 53] width 477 height 9
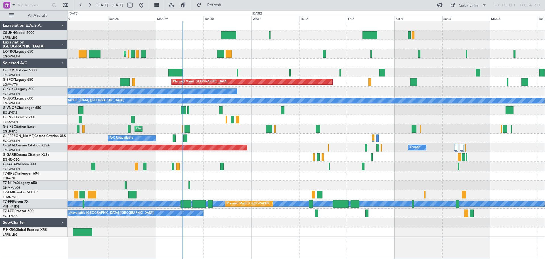
click at [227, 228] on div at bounding box center [306, 231] width 477 height 9
click at [277, 49] on div "Planned Maint [GEOGRAPHIC_DATA] ([GEOGRAPHIC_DATA])" at bounding box center [306, 53] width 477 height 9
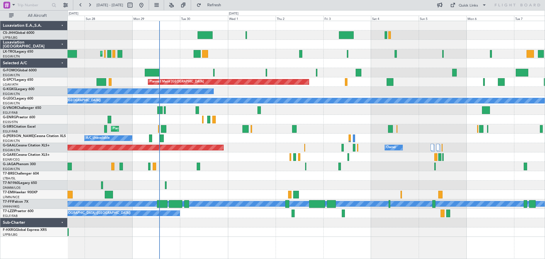
click at [255, 52] on div "Planned Maint [GEOGRAPHIC_DATA] ([GEOGRAPHIC_DATA])" at bounding box center [306, 53] width 477 height 9
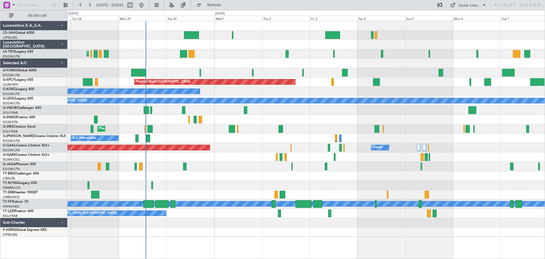
click at [243, 52] on div "Planned Maint [GEOGRAPHIC_DATA] ([GEOGRAPHIC_DATA])" at bounding box center [306, 53] width 477 height 9
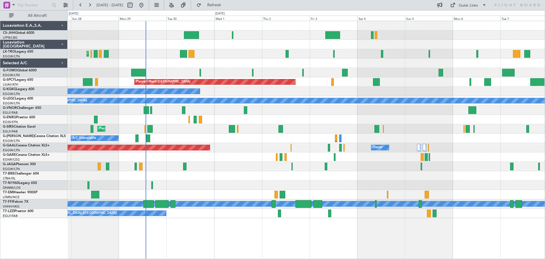
click at [238, 59] on div at bounding box center [306, 62] width 477 height 9
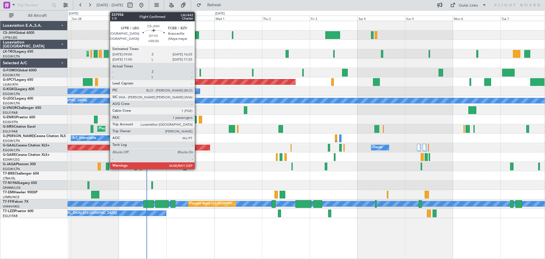
click at [197, 33] on div at bounding box center [191, 35] width 15 height 8
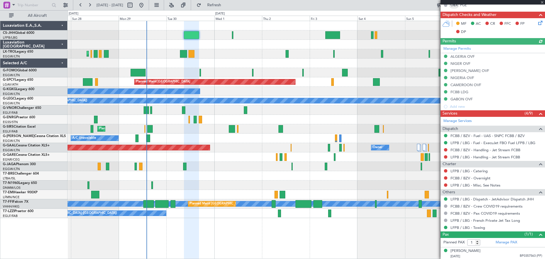
scroll to position [138, 0]
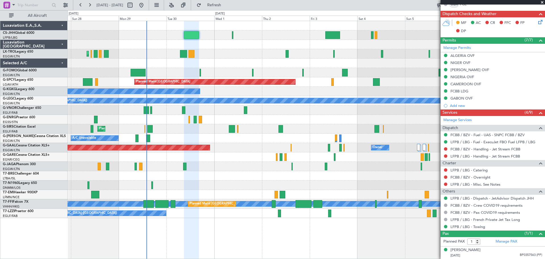
click at [542, 2] on span at bounding box center [542, 2] width 6 height 5
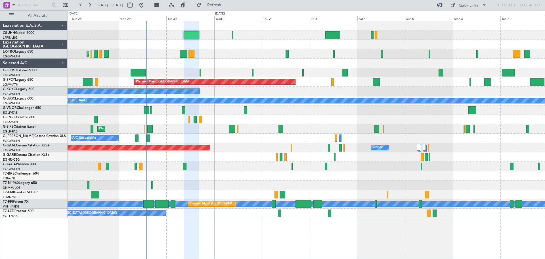
type input "0"
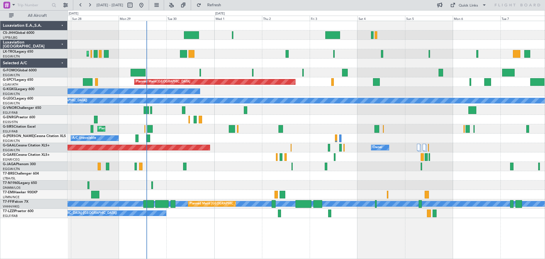
scroll to position [0, 0]
click at [236, 49] on div at bounding box center [306, 44] width 477 height 9
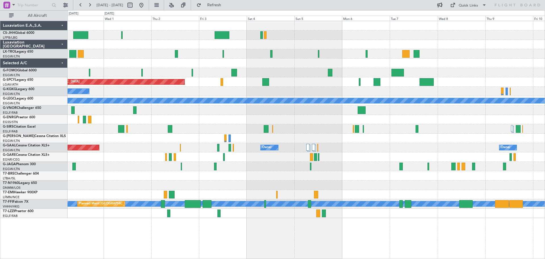
click at [272, 62] on div at bounding box center [306, 62] width 477 height 9
click at [89, 3] on button at bounding box center [89, 5] width 9 height 9
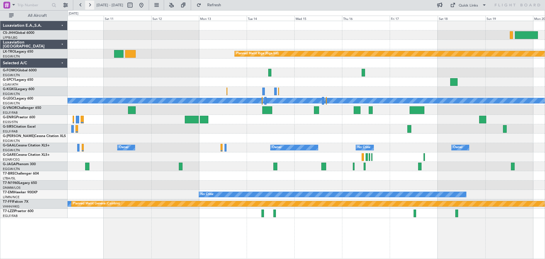
click at [89, 3] on button at bounding box center [89, 5] width 9 height 9
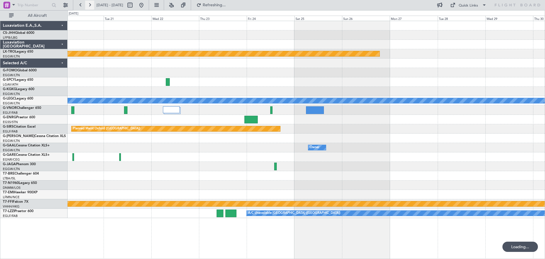
click at [89, 3] on button at bounding box center [89, 5] width 9 height 9
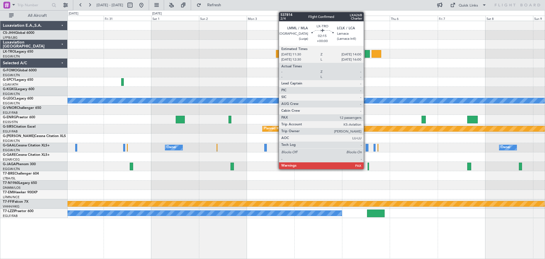
click at [366, 54] on div at bounding box center [367, 54] width 5 height 8
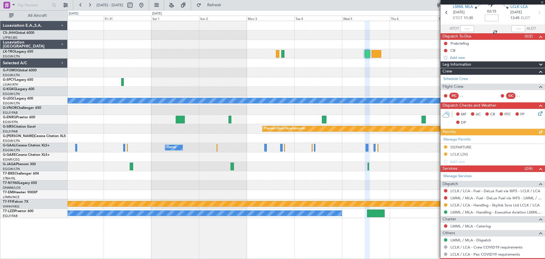
scroll to position [44, 0]
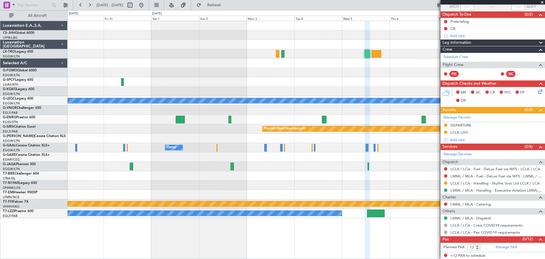
click at [542, 2] on span at bounding box center [542, 2] width 6 height 5
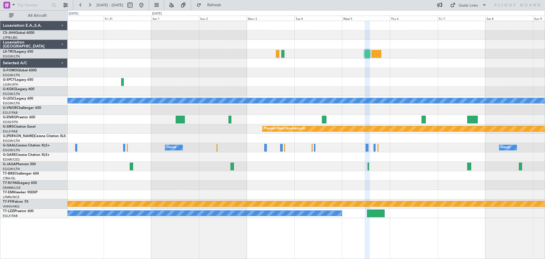
type input "0"
click at [81, 4] on button at bounding box center [80, 5] width 9 height 9
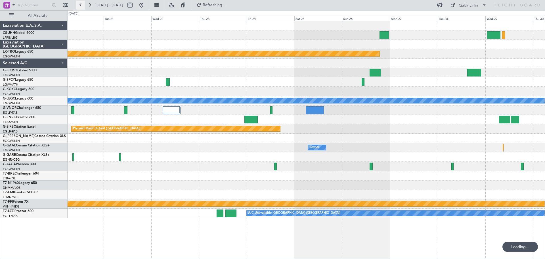
click at [81, 4] on button at bounding box center [80, 5] width 9 height 9
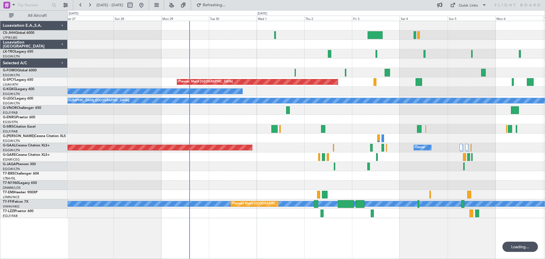
click at [458, 60] on div at bounding box center [306, 62] width 477 height 9
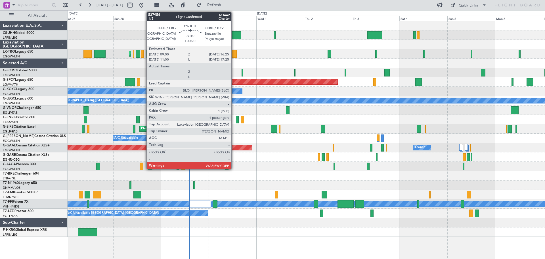
click at [234, 37] on div at bounding box center [233, 35] width 15 height 8
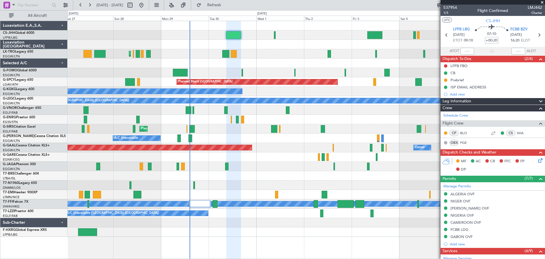
click at [543, 2] on span at bounding box center [542, 2] width 6 height 5
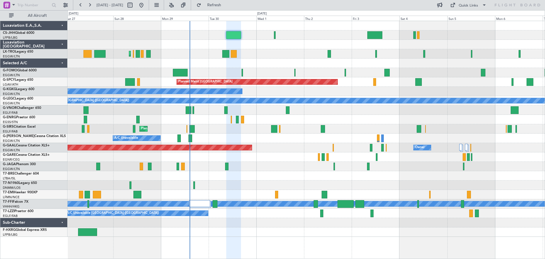
type input "0"
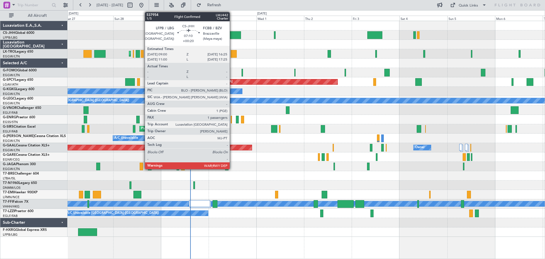
click at [232, 35] on div at bounding box center [233, 35] width 15 height 8
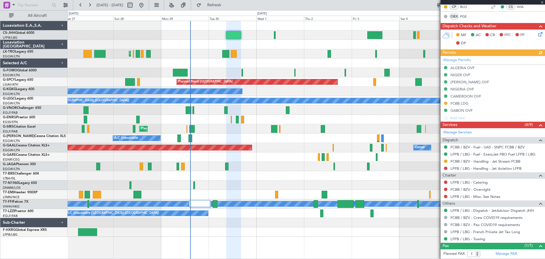
scroll to position [138, 0]
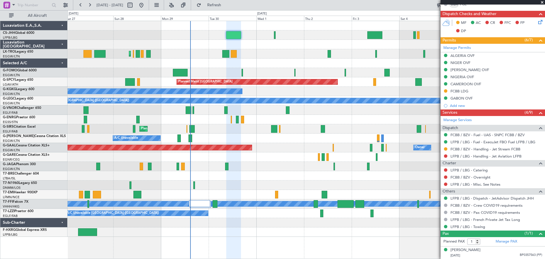
click at [542, 2] on span at bounding box center [542, 2] width 6 height 5
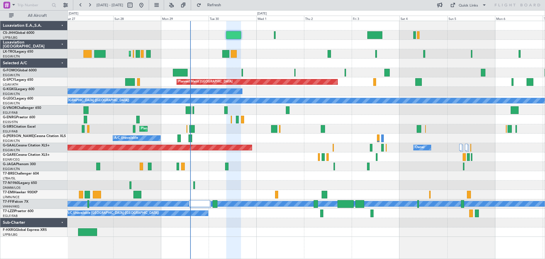
type input "0"
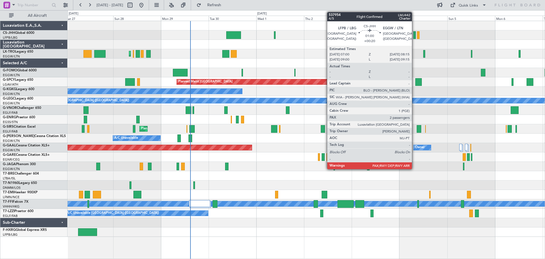
click at [414, 36] on div at bounding box center [414, 35] width 3 height 8
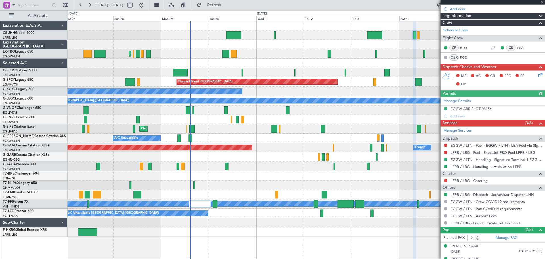
scroll to position [101, 0]
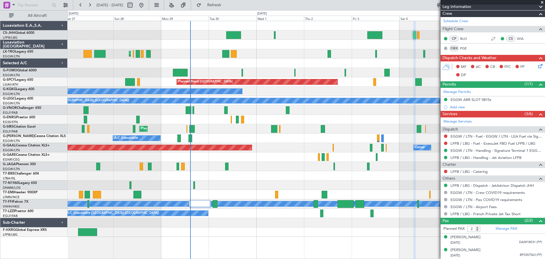
click at [541, 2] on span at bounding box center [542, 2] width 6 height 5
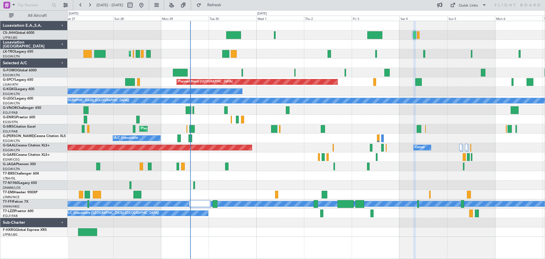
type input "0"
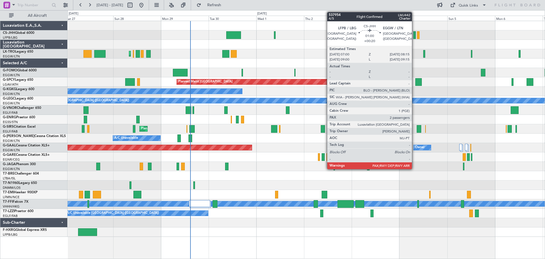
click at [414, 35] on div at bounding box center [414, 35] width 3 height 8
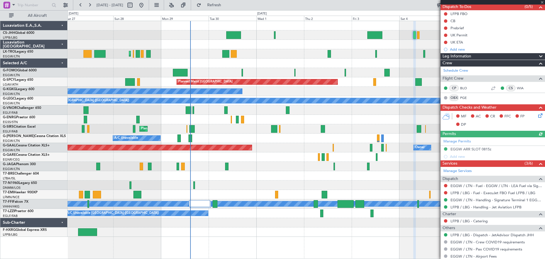
scroll to position [101, 0]
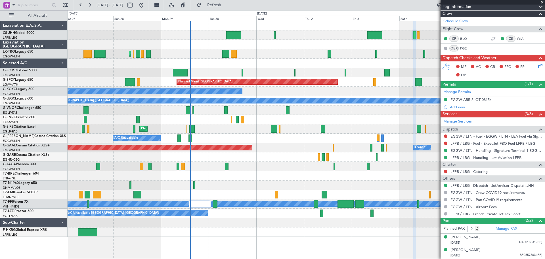
click at [542, 1] on span at bounding box center [542, 2] width 6 height 5
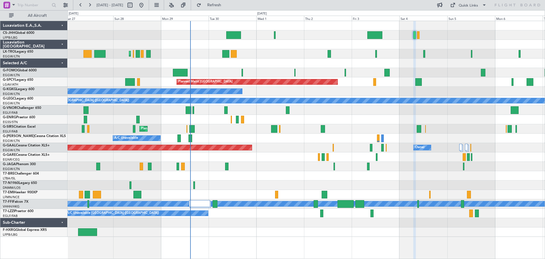
type input "0"
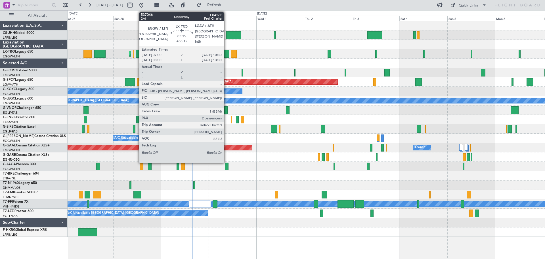
click at [226, 52] on div at bounding box center [225, 54] width 7 height 8
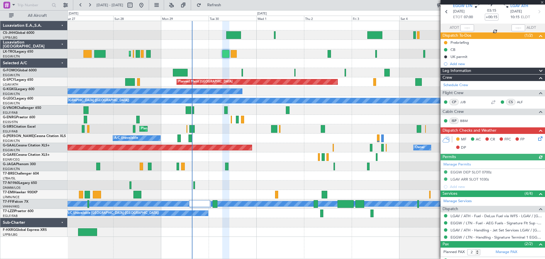
scroll to position [47, 0]
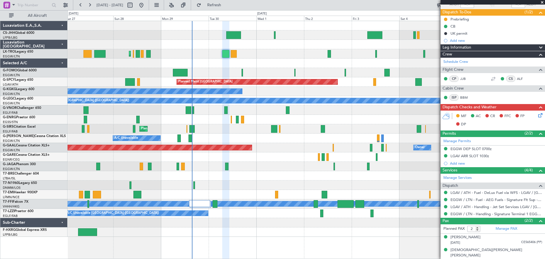
click at [542, 2] on span at bounding box center [542, 2] width 6 height 5
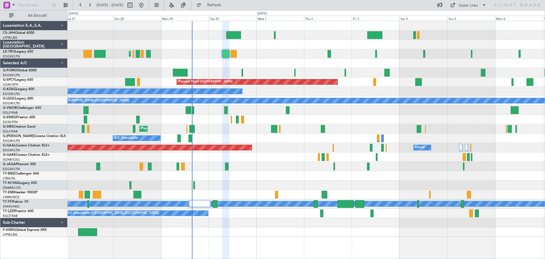
type input "0"
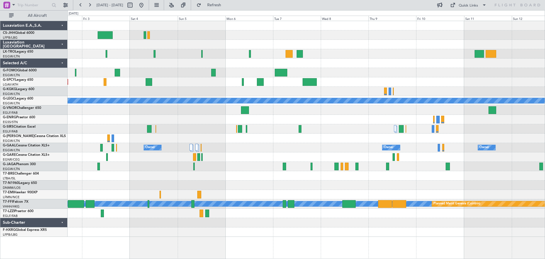
click at [182, 88] on div "Planned Maint Riga (Riga Intl) Planned Maint Bremen A/C Unavailable Istanbul (A…" at bounding box center [306, 128] width 477 height 215
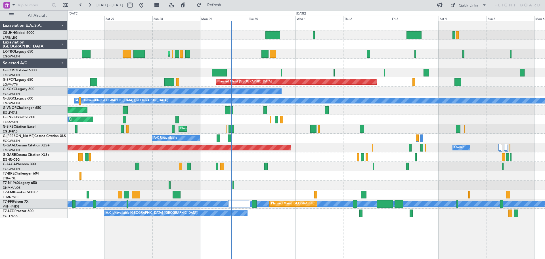
click at [487, 72] on div "Planned Maint [GEOGRAPHIC_DATA] ([GEOGRAPHIC_DATA])" at bounding box center [306, 72] width 477 height 9
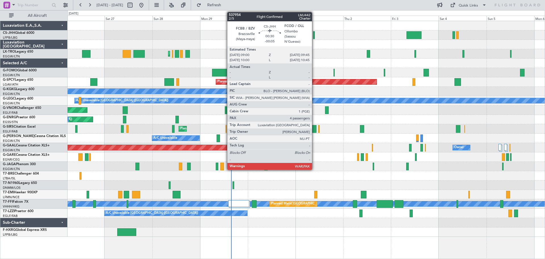
click at [314, 37] on div at bounding box center [314, 35] width 2 height 8
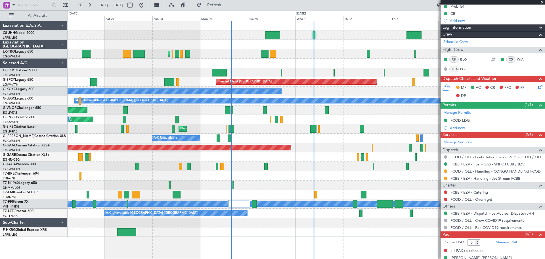
scroll to position [106, 0]
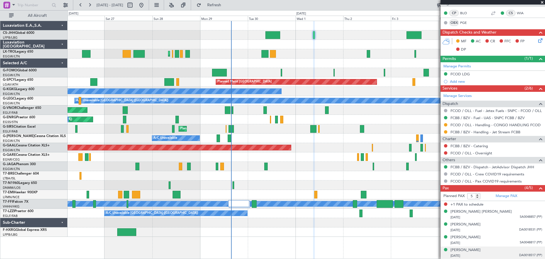
click at [520, 256] on span "DA0018517 (PP)" at bounding box center [530, 255] width 23 height 5
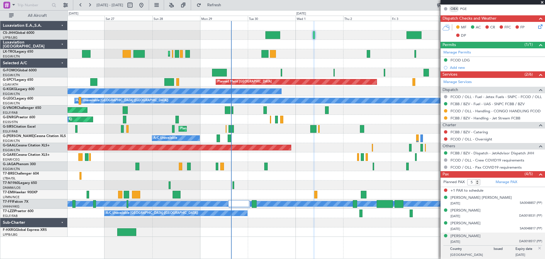
click at [542, 1] on span at bounding box center [542, 2] width 6 height 5
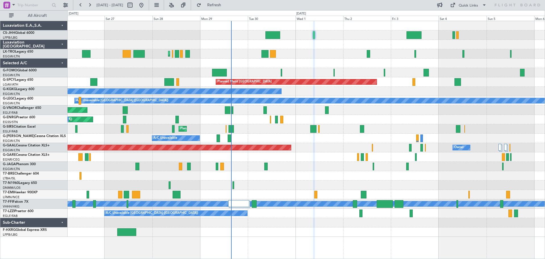
type input "0"
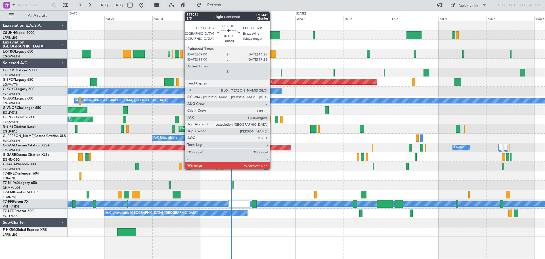
click at [272, 34] on div at bounding box center [272, 35] width 15 height 8
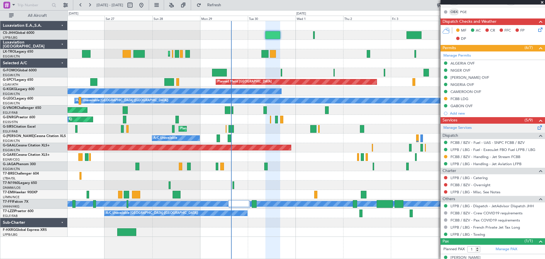
scroll to position [138, 0]
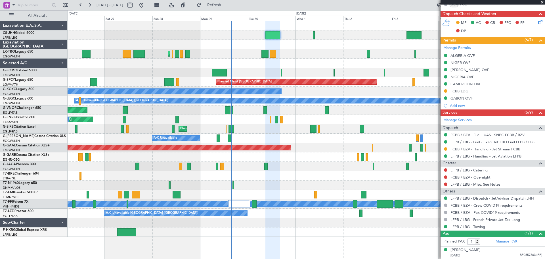
click at [542, 3] on span at bounding box center [542, 2] width 6 height 5
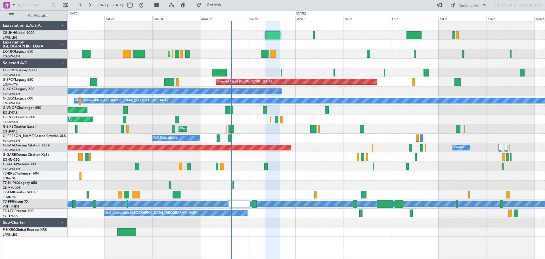
type input "0"
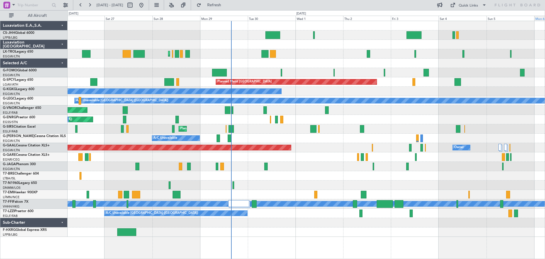
scroll to position [0, 0]
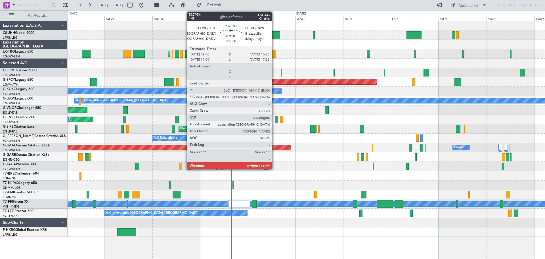
click at [274, 35] on div at bounding box center [272, 35] width 15 height 8
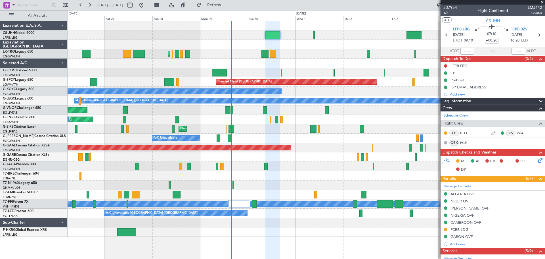
click at [542, 2] on span at bounding box center [542, 2] width 6 height 5
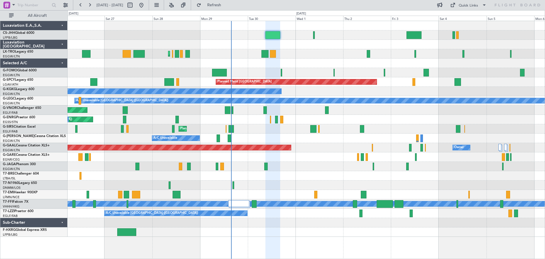
type input "0"
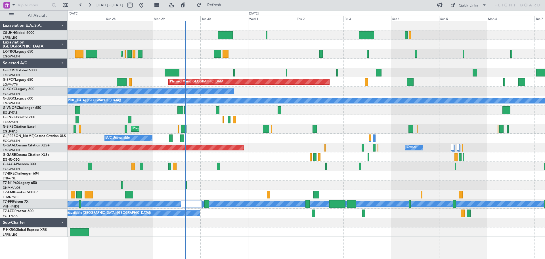
click at [280, 58] on div "Planned Maint [GEOGRAPHIC_DATA] ([GEOGRAPHIC_DATA])" at bounding box center [306, 53] width 477 height 9
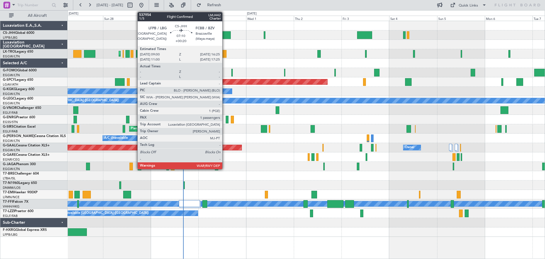
click at [225, 33] on div at bounding box center [223, 35] width 15 height 8
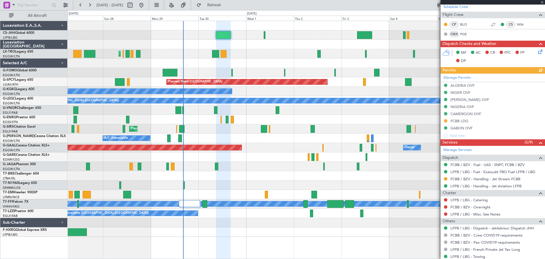
scroll to position [138, 0]
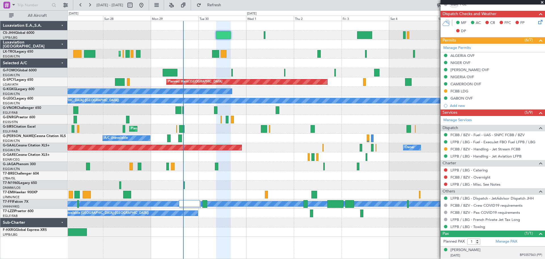
click at [529, 255] on span "BP0357563 (PP)" at bounding box center [531, 254] width 22 height 5
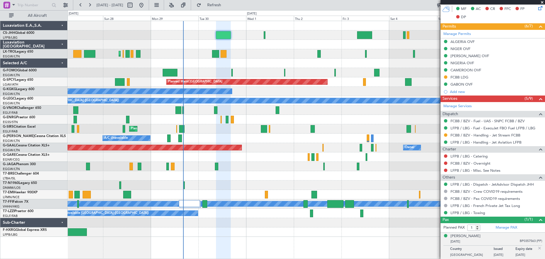
click at [537, 247] on img at bounding box center [539, 247] width 5 height 5
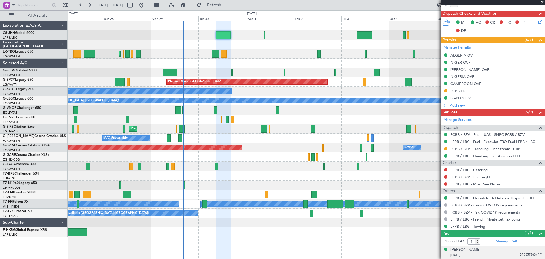
scroll to position [138, 0]
click at [542, 2] on span at bounding box center [542, 2] width 6 height 5
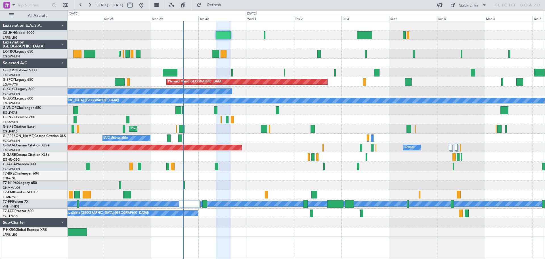
type input "0"
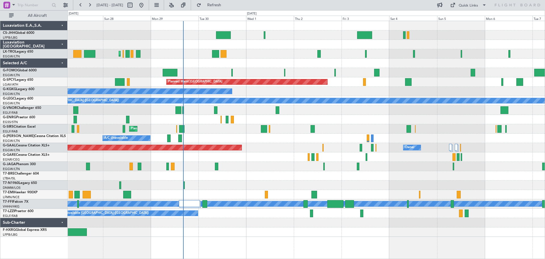
scroll to position [0, 0]
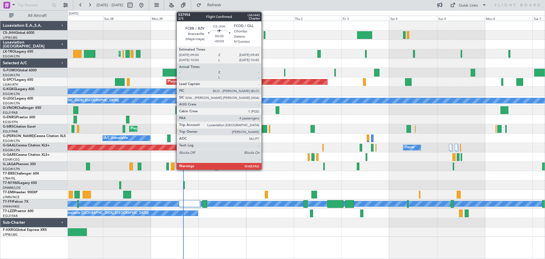
click at [264, 35] on div at bounding box center [265, 35] width 2 height 8
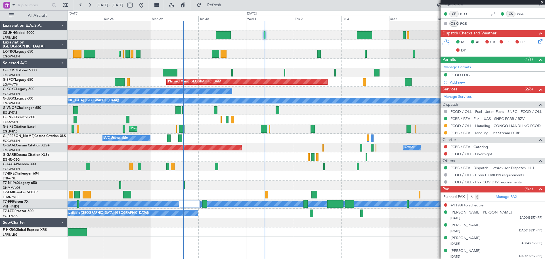
scroll to position [106, 0]
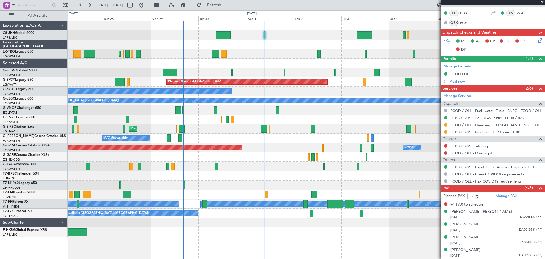
click at [541, 2] on span at bounding box center [542, 2] width 6 height 5
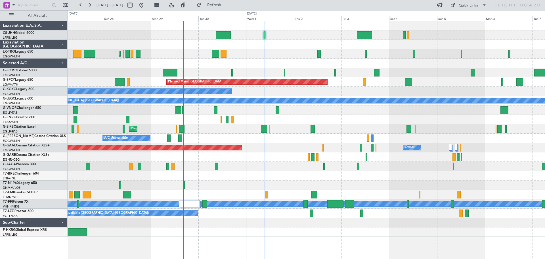
type input "0"
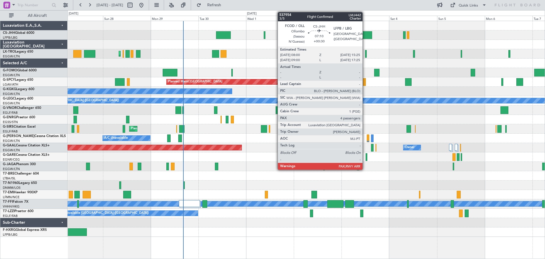
click at [365, 35] on div at bounding box center [364, 35] width 15 height 8
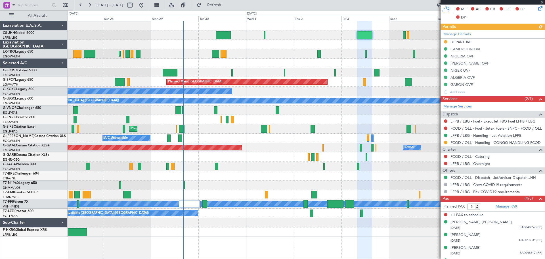
scroll to position [155, 0]
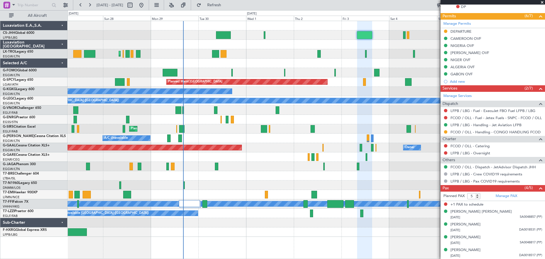
click at [542, 3] on span at bounding box center [542, 2] width 6 height 5
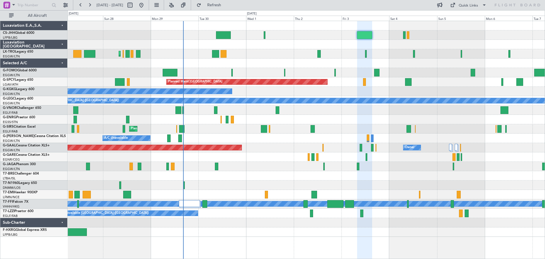
type input "0"
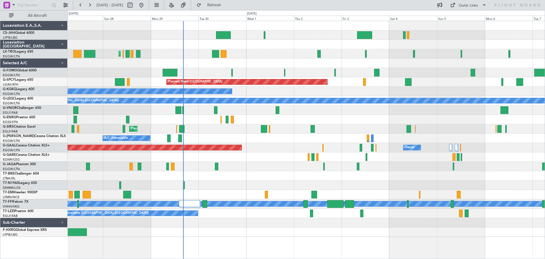
scroll to position [0, 0]
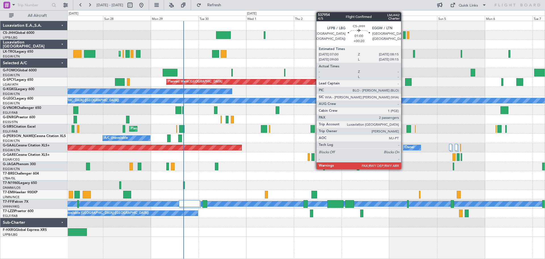
click at [404, 37] on div at bounding box center [404, 35] width 3 height 8
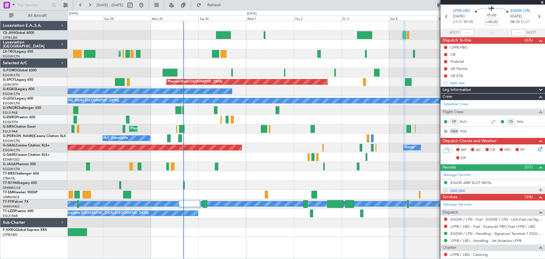
scroll to position [16, 0]
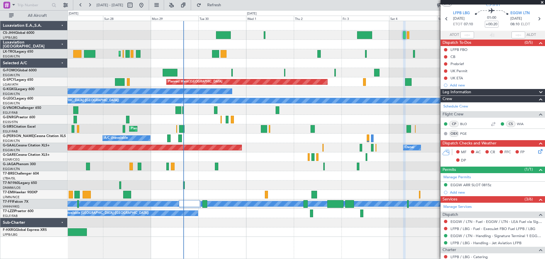
click at [542, 2] on span at bounding box center [542, 2] width 6 height 5
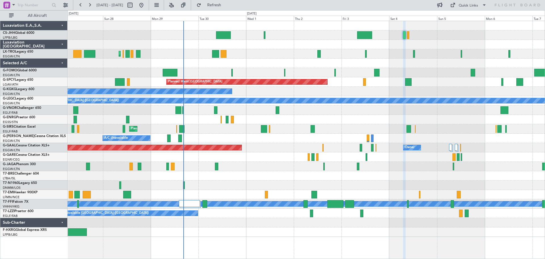
type input "0"
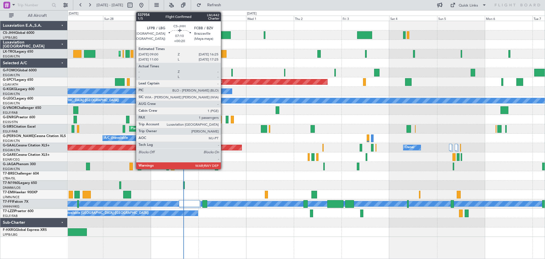
click at [223, 35] on div at bounding box center [223, 35] width 15 height 8
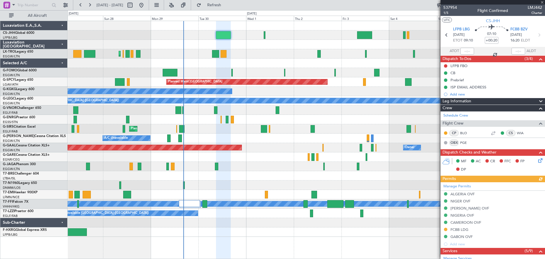
scroll to position [138, 0]
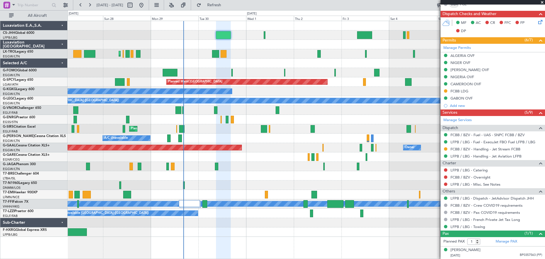
click at [541, 1] on span at bounding box center [542, 2] width 6 height 5
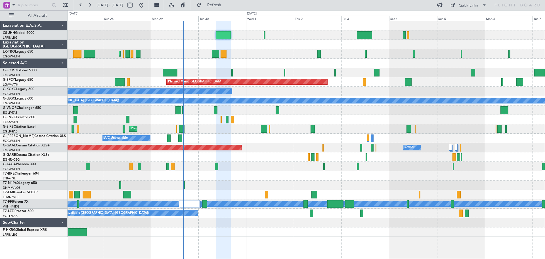
type input "0"
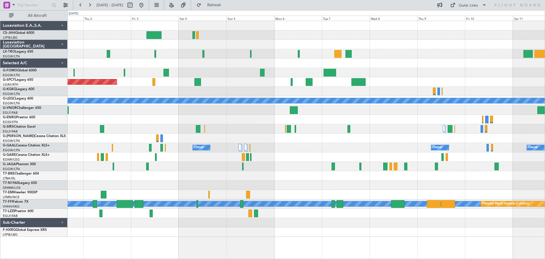
click at [255, 125] on div at bounding box center [306, 128] width 477 height 9
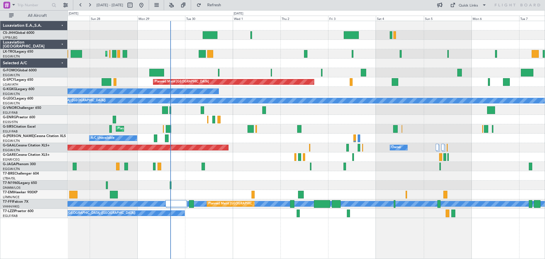
click at [375, 94] on div "A/C Unavailable [GEOGRAPHIC_DATA] (Ataturk)" at bounding box center [306, 91] width 477 height 9
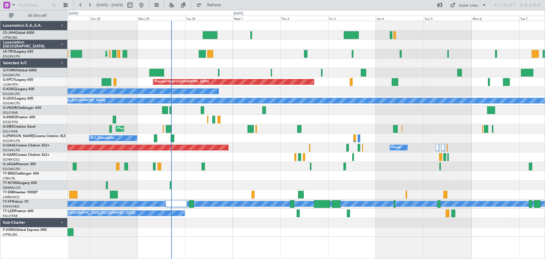
click at [255, 50] on div "Planned Maint [GEOGRAPHIC_DATA] ([GEOGRAPHIC_DATA])" at bounding box center [306, 53] width 477 height 9
click at [257, 59] on div at bounding box center [306, 62] width 477 height 9
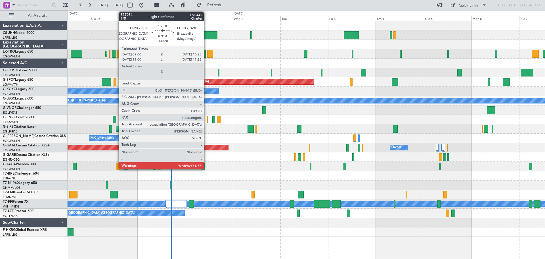
click at [206, 35] on div at bounding box center [210, 35] width 15 height 8
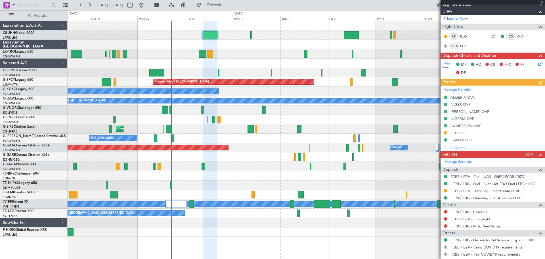
scroll to position [138, 0]
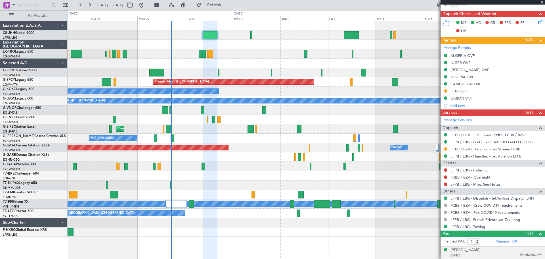
click at [526, 252] on span "BP0357563 (PP)" at bounding box center [531, 254] width 22 height 5
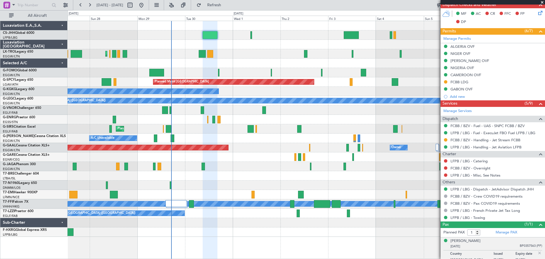
scroll to position [152, 0]
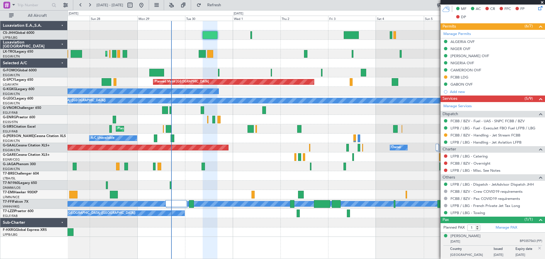
click at [537, 247] on img at bounding box center [539, 247] width 5 height 5
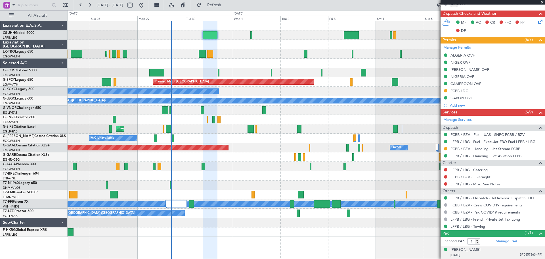
scroll to position [138, 0]
click at [542, 2] on span at bounding box center [542, 2] width 6 height 5
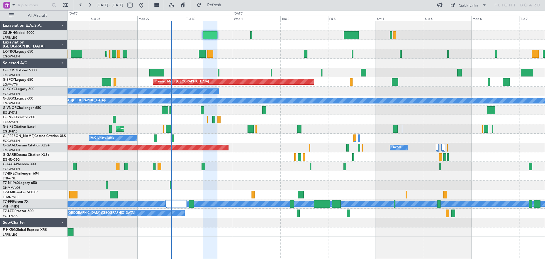
type input "0"
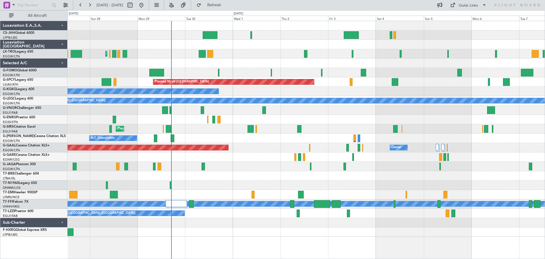
scroll to position [0, 0]
click at [305, 31] on div "Planned Maint [GEOGRAPHIC_DATA] ([GEOGRAPHIC_DATA])" at bounding box center [306, 34] width 477 height 9
click at [304, 40] on div at bounding box center [306, 44] width 477 height 9
click at [449, 31] on div "Planned Maint [GEOGRAPHIC_DATA] ([GEOGRAPHIC_DATA])" at bounding box center [306, 34] width 477 height 9
click at [466, 7] on div "Quick Links" at bounding box center [468, 6] width 19 height 6
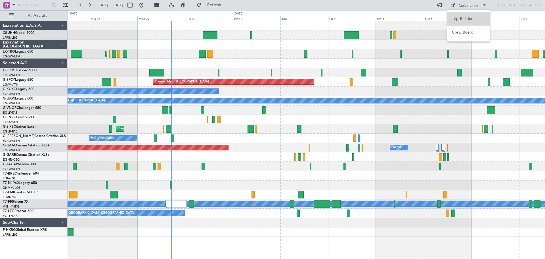
click at [467, 16] on button "Trip Builder" at bounding box center [468, 19] width 43 height 14
click at [468, 6] on div "Quick Links" at bounding box center [468, 6] width 19 height 6
click at [467, 19] on button "Trip Builder" at bounding box center [468, 19] width 43 height 14
